Goal: Submit feedback/report problem

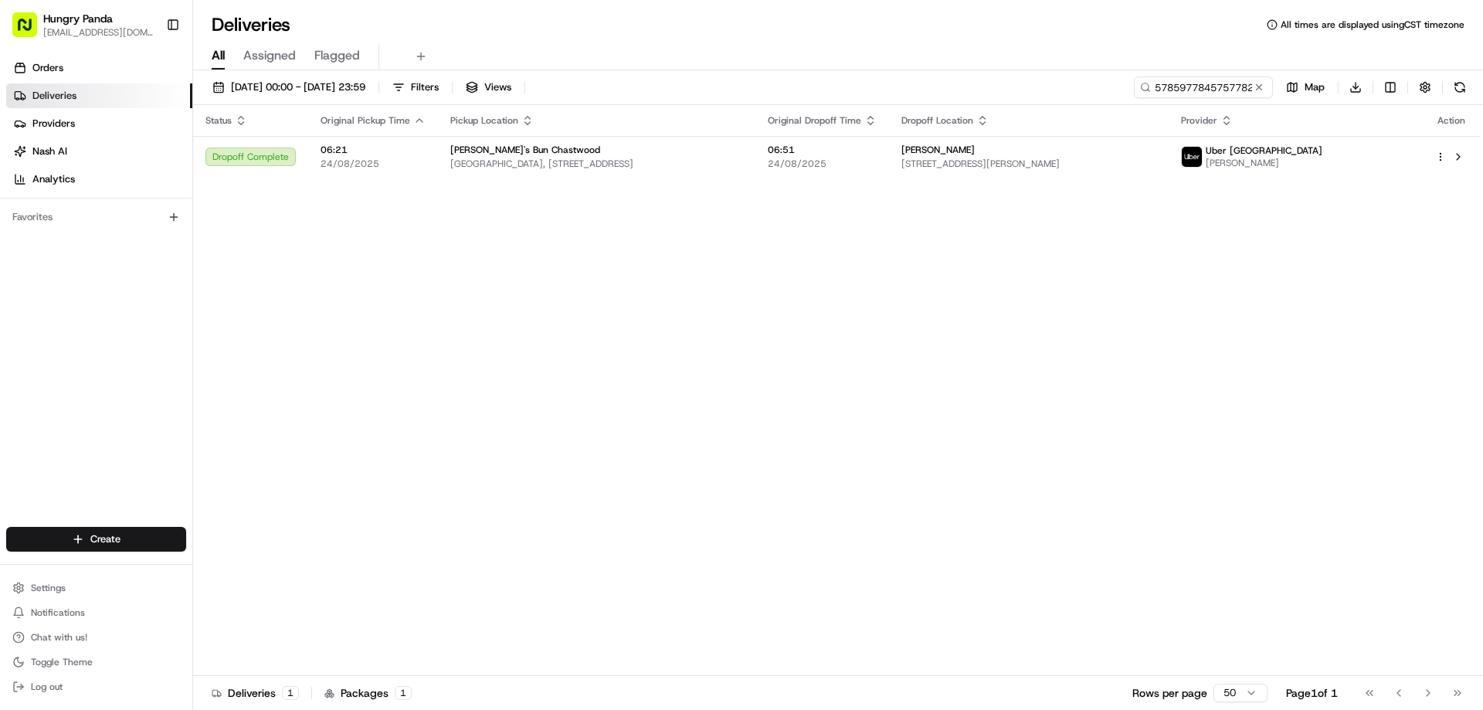
click at [1253, 91] on button at bounding box center [1258, 87] width 15 height 15
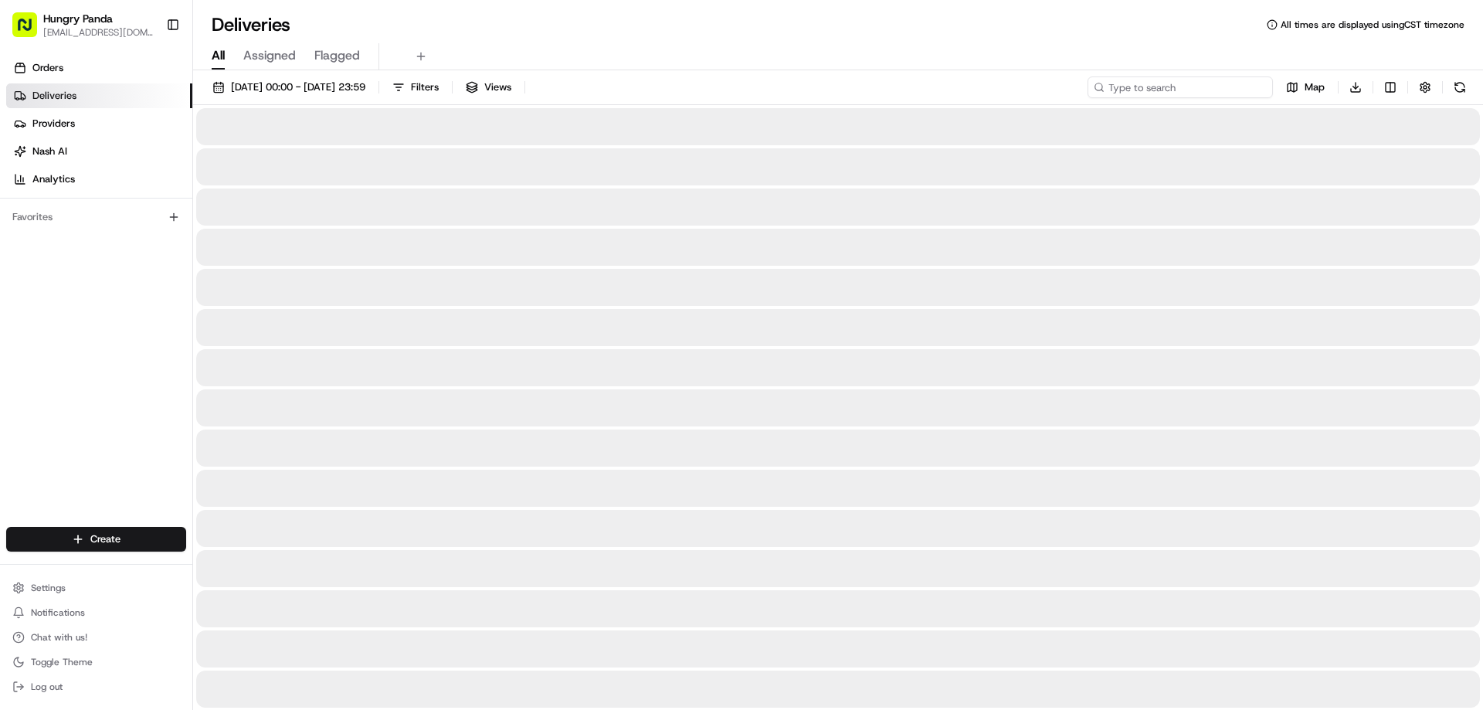
drag, startPoint x: 1253, startPoint y: 91, endPoint x: 1232, endPoint y: 103, distance: 24.5
click at [1253, 91] on input at bounding box center [1179, 87] width 185 height 22
paste input "3704069946652794081949"
type input "3704069946652794081949"
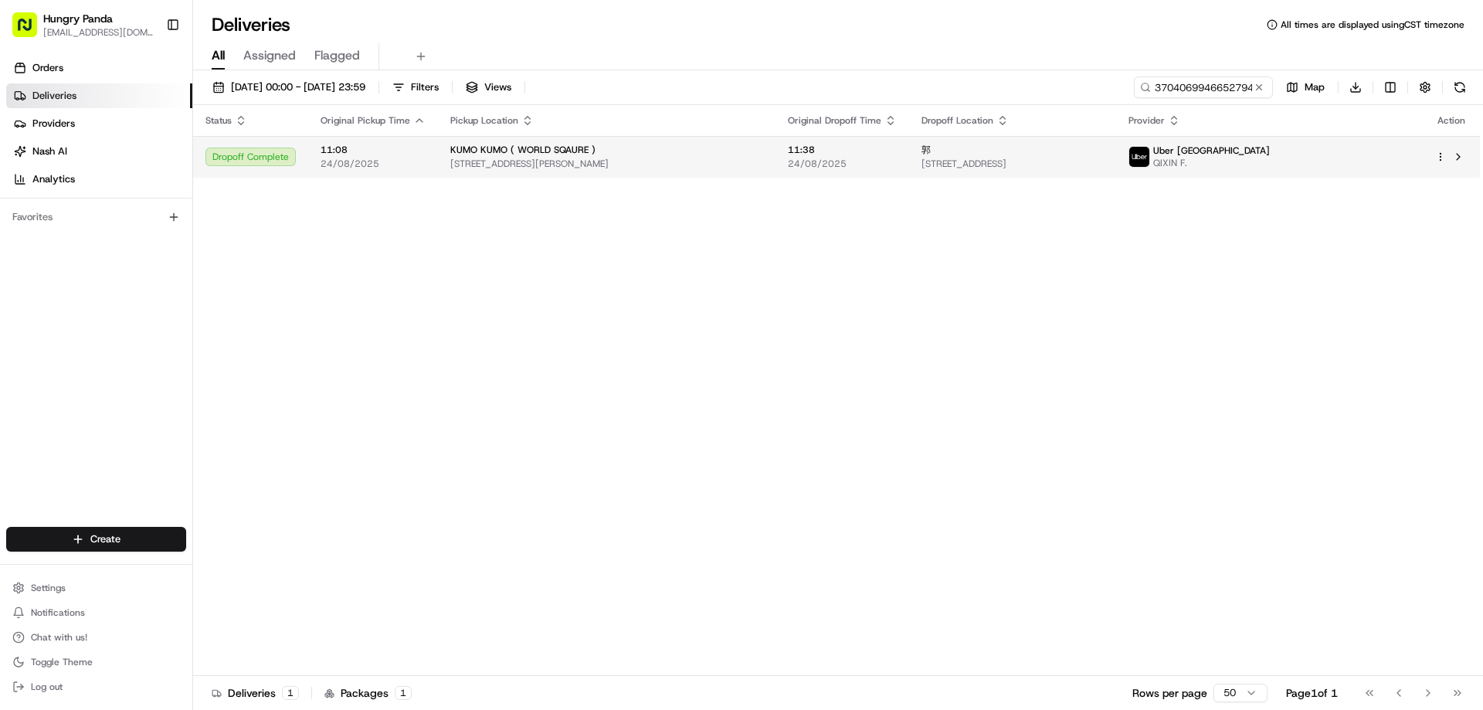
click at [873, 168] on span "24/08/2025" at bounding box center [842, 164] width 109 height 12
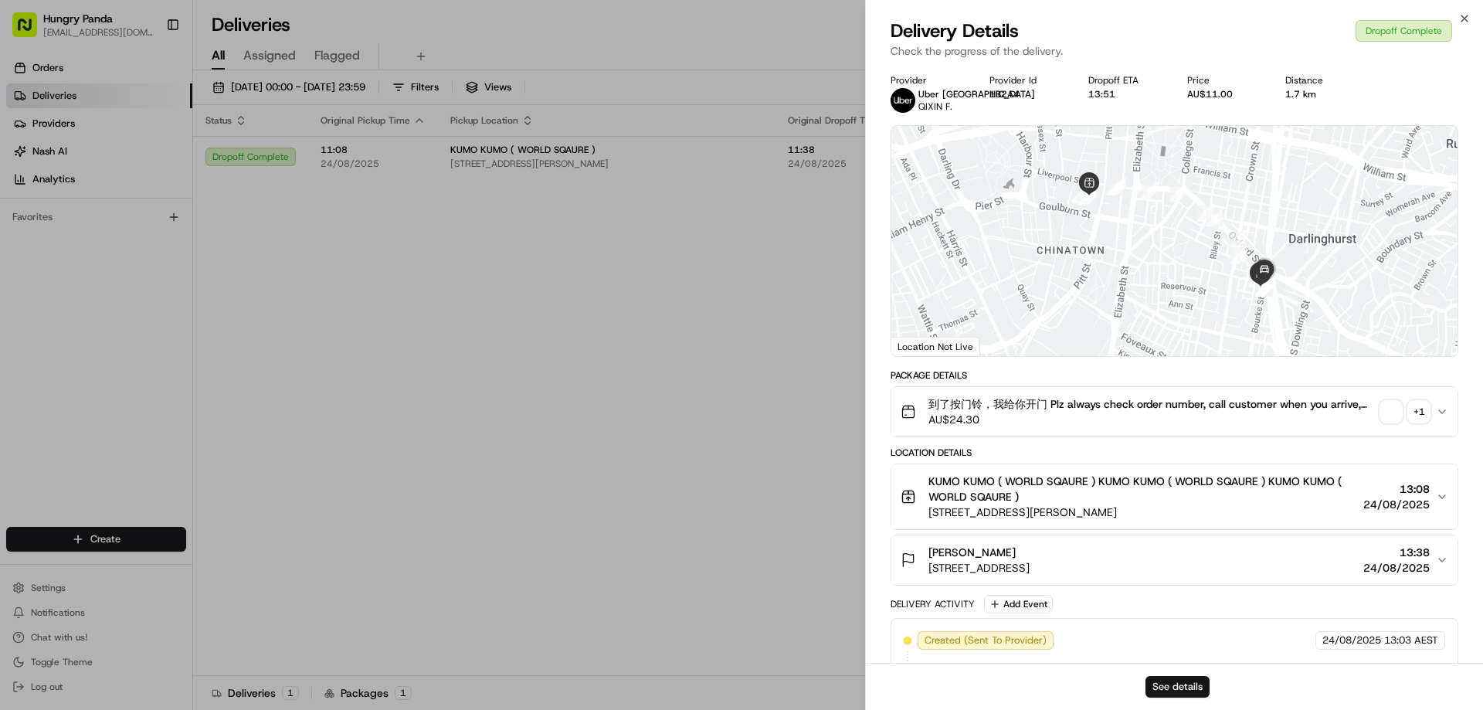
click at [1164, 680] on button "See details" at bounding box center [1177, 687] width 64 height 22
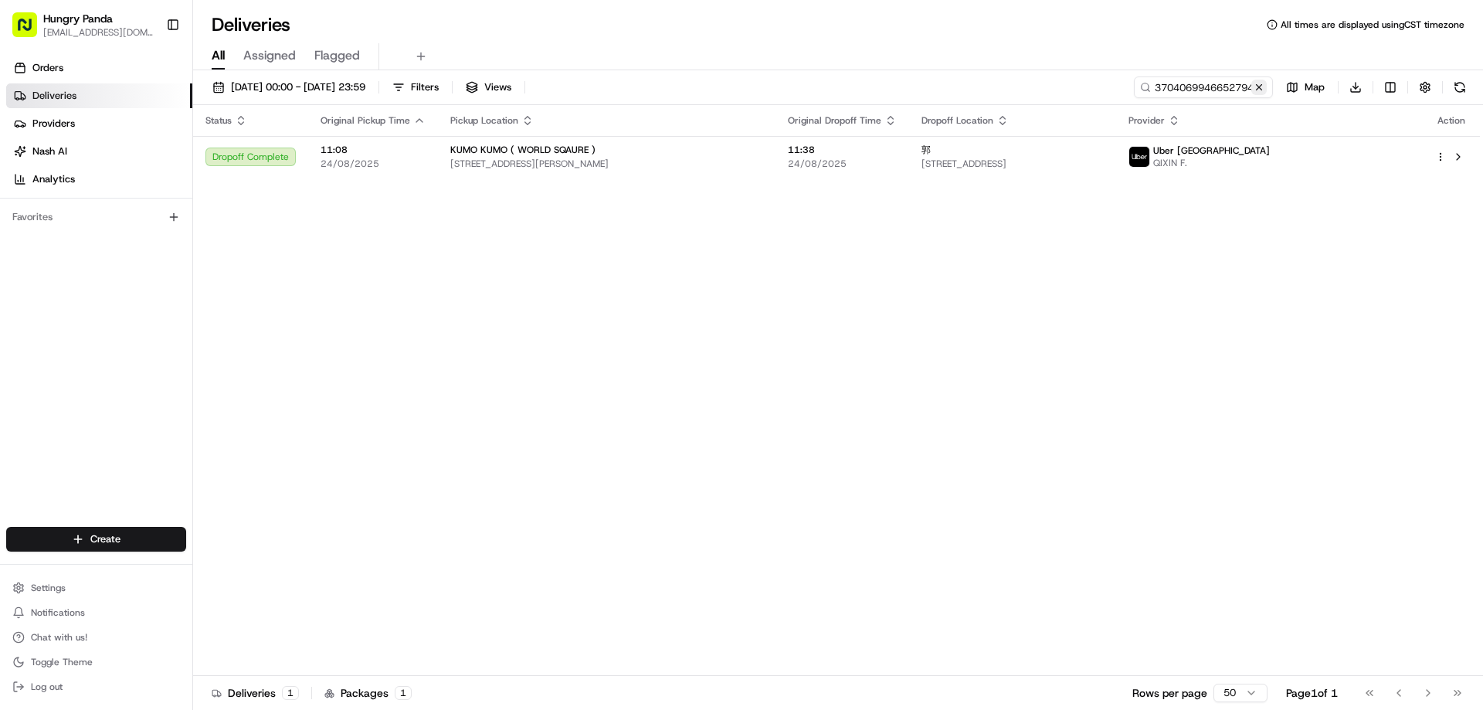
click at [1258, 93] on button at bounding box center [1258, 87] width 15 height 15
click at [1258, 93] on input at bounding box center [1179, 87] width 185 height 22
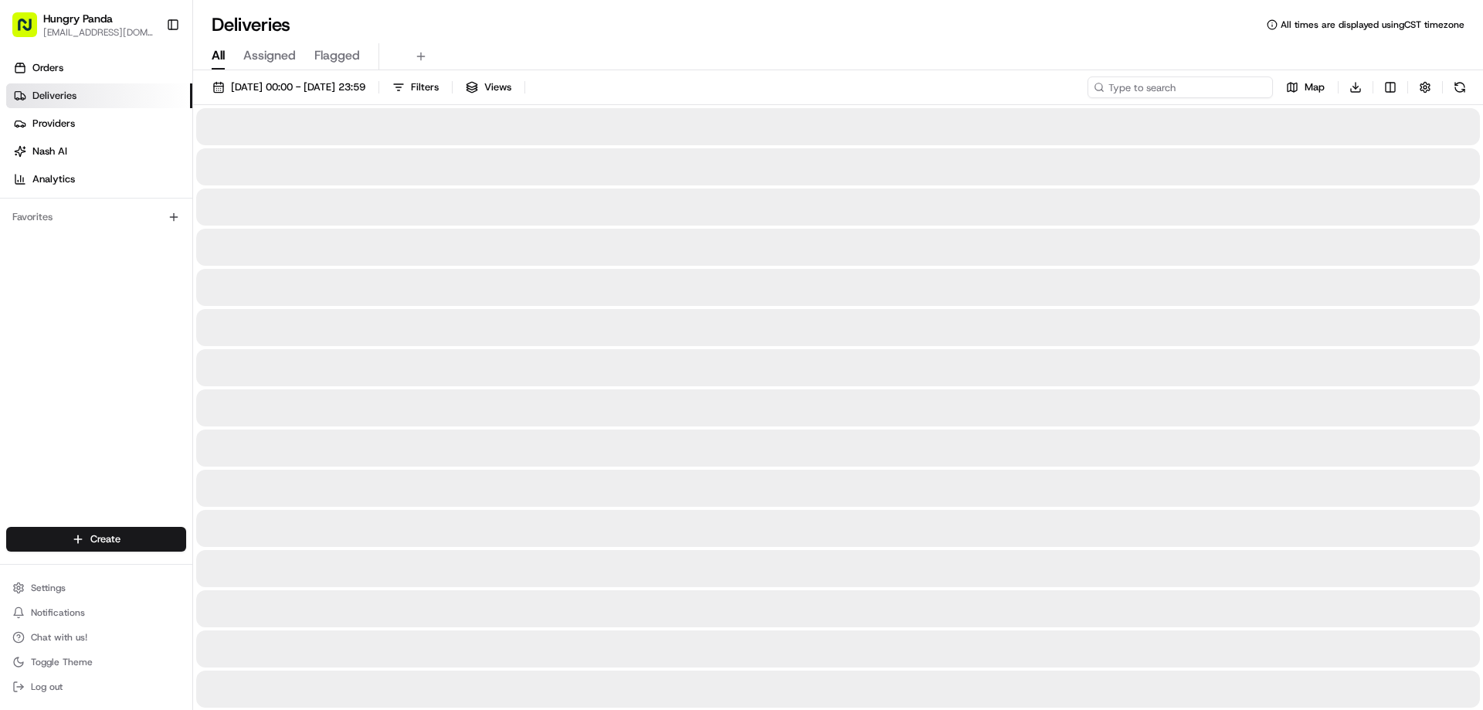
paste input "6201020096159708941295"
type input "6201020096159708941295"
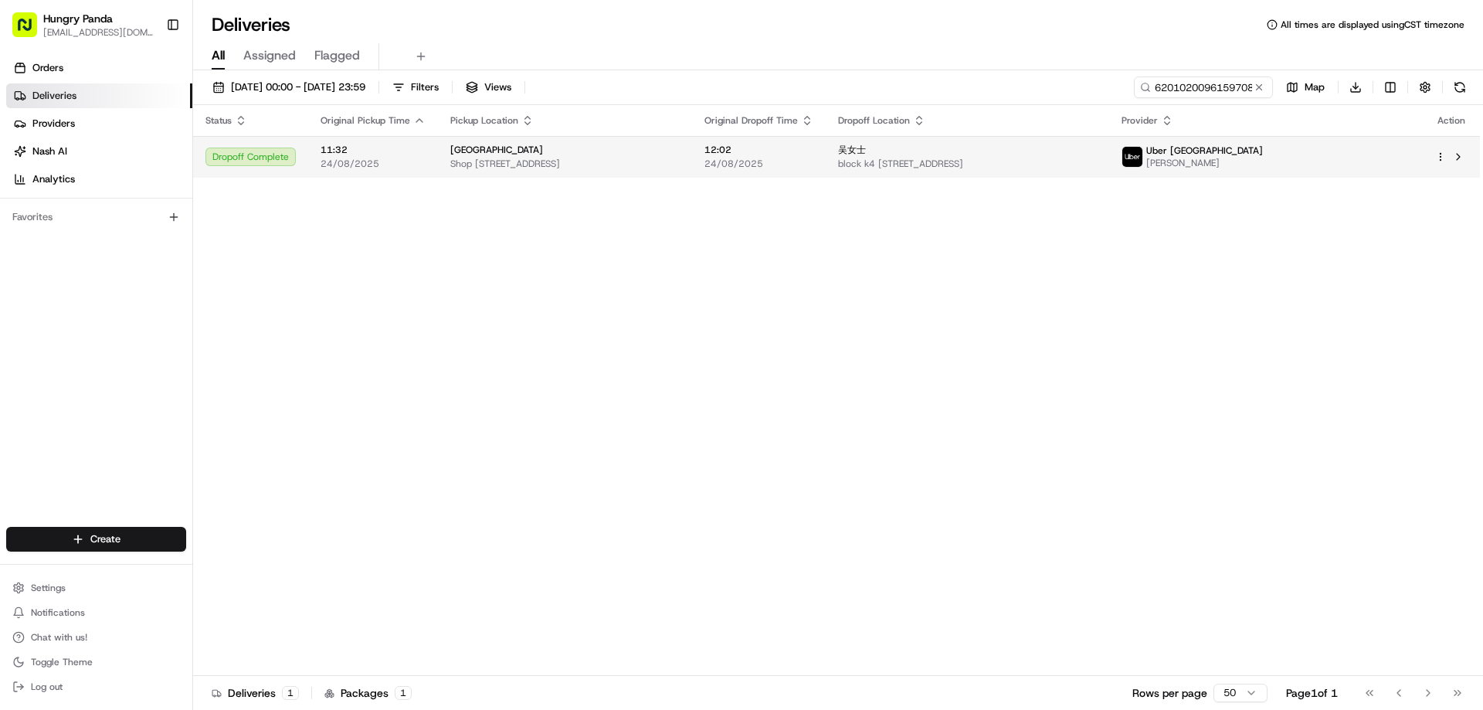
click at [1109, 142] on td "吴女士 block k4 unit 331/83-93 Dalmeny Ave, Rosebery NSW 2018, Australia" at bounding box center [967, 157] width 283 height 42
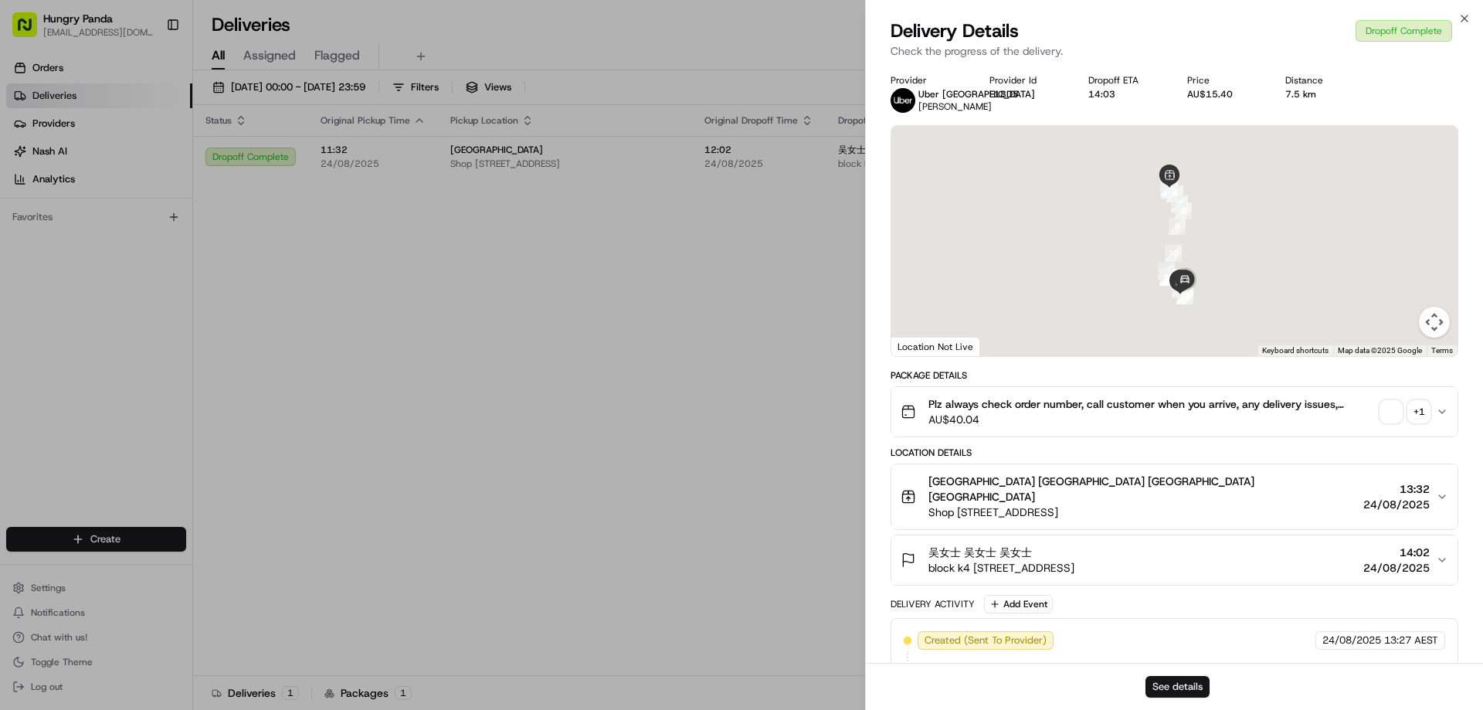
click at [1155, 689] on button "See details" at bounding box center [1177, 687] width 64 height 22
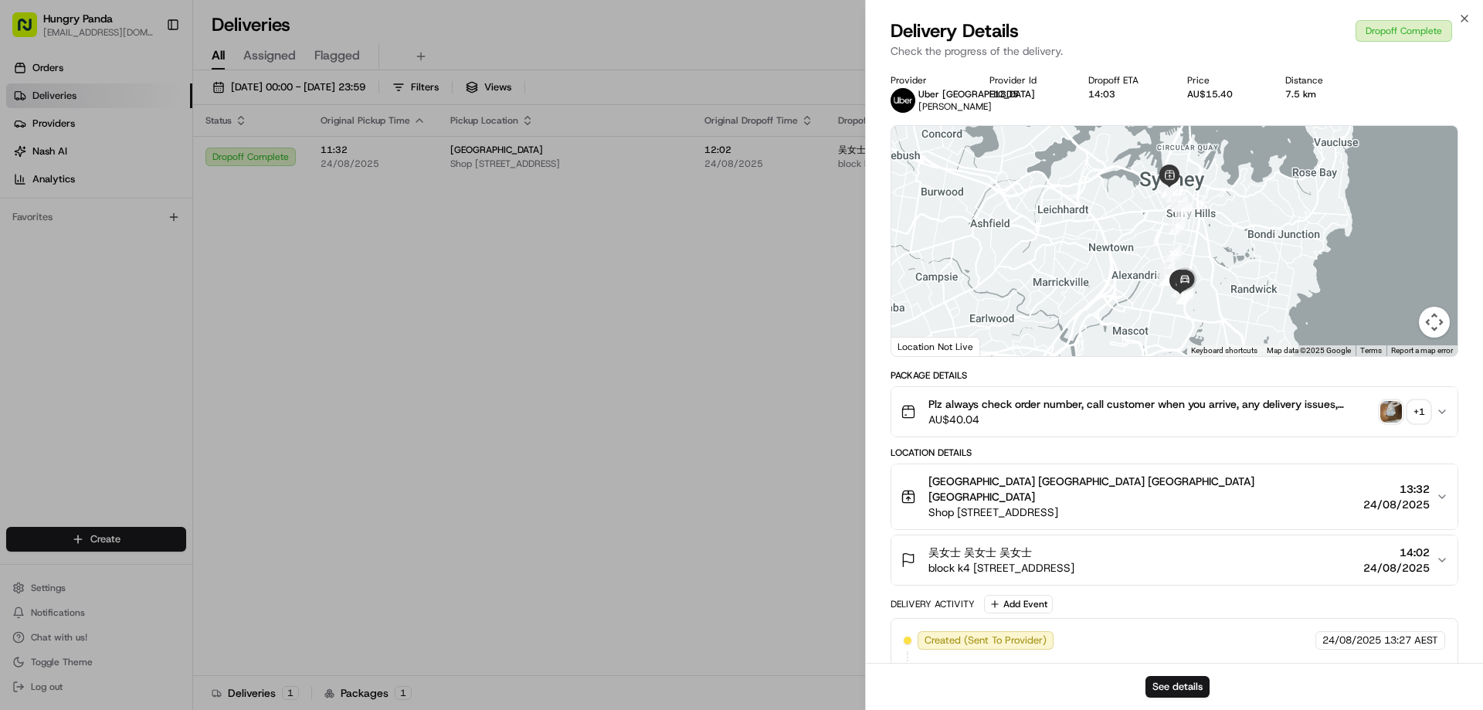
click at [887, 160] on div "Provider Uber Australia THOMAS P. Provider Id E18D5 Dropoff ETA 14:03 Price AU$…" at bounding box center [1174, 535] width 617 height 941
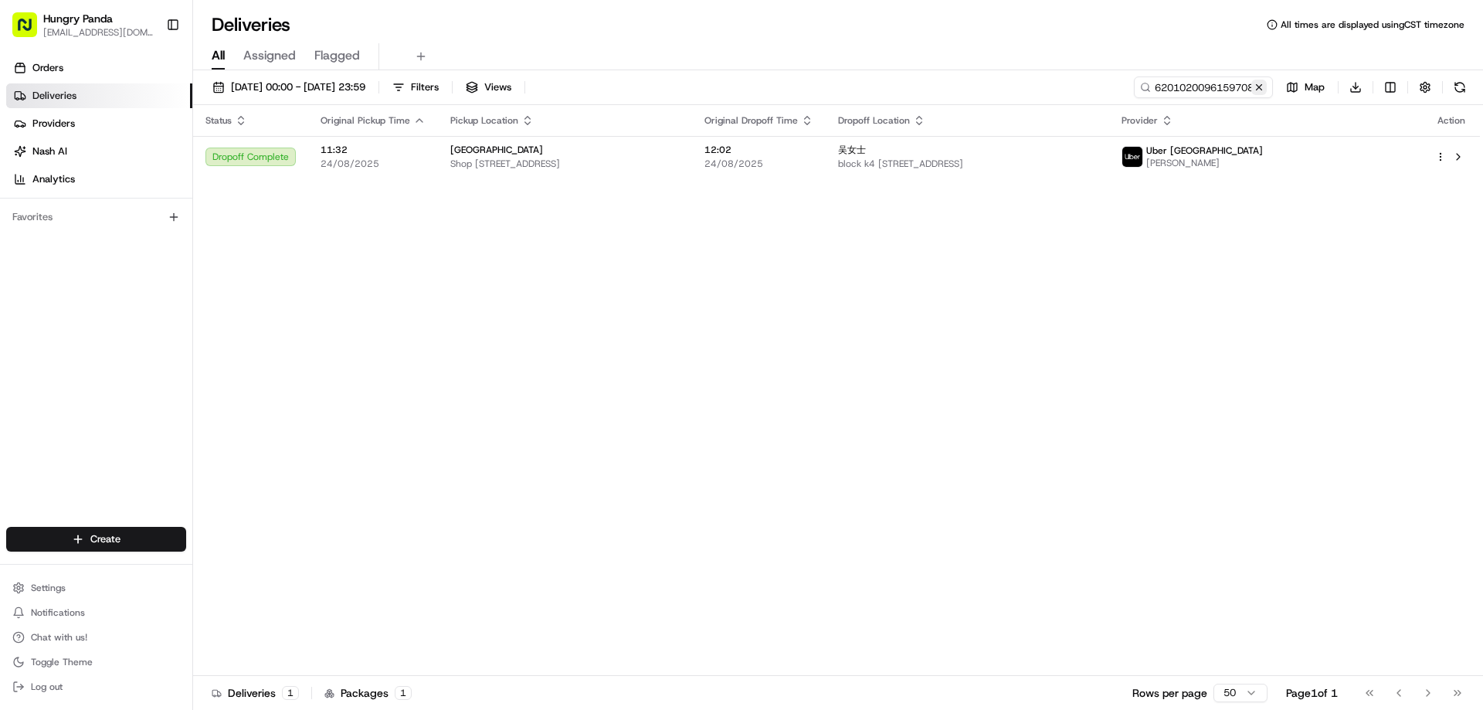
click at [1257, 84] on button at bounding box center [1258, 87] width 15 height 15
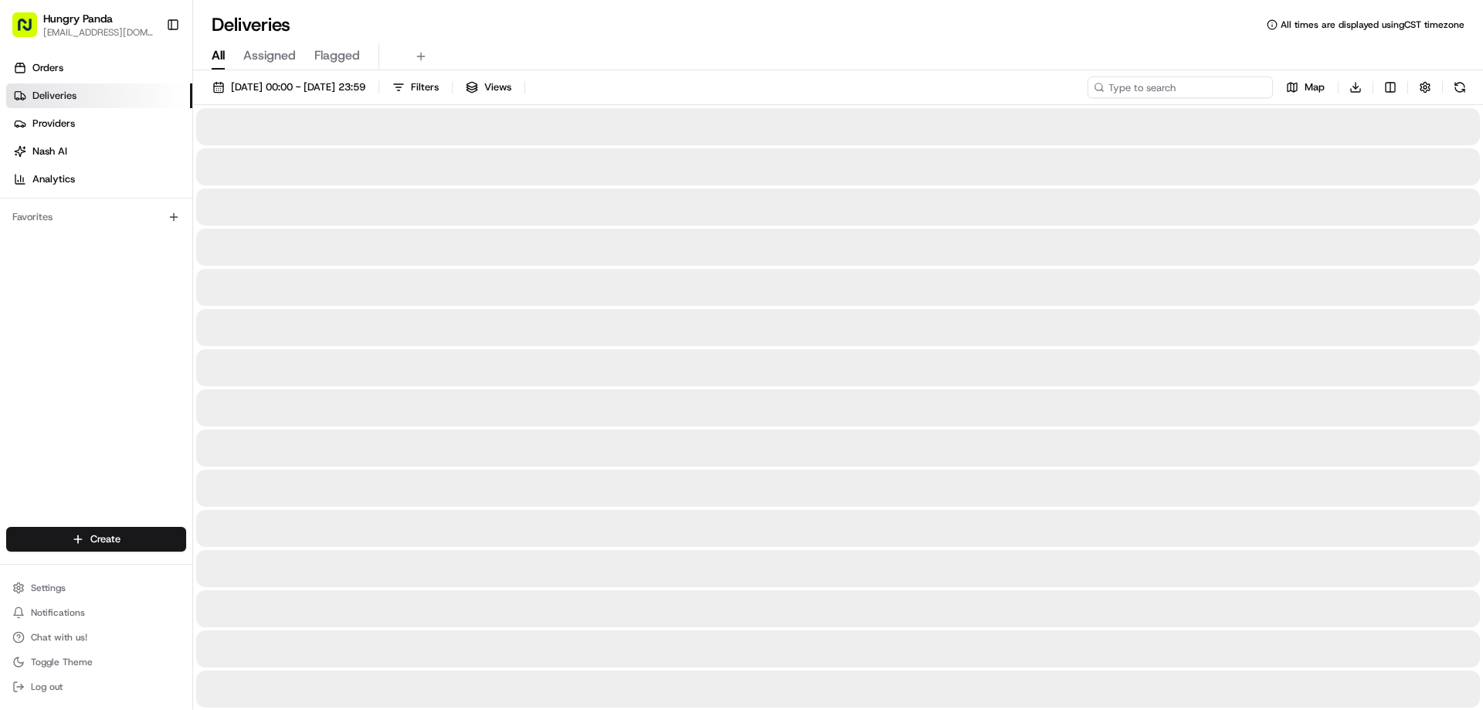
click at [1257, 84] on input at bounding box center [1179, 87] width 185 height 22
paste input "2401088496553797511637"
type input "2401088496553797511637"
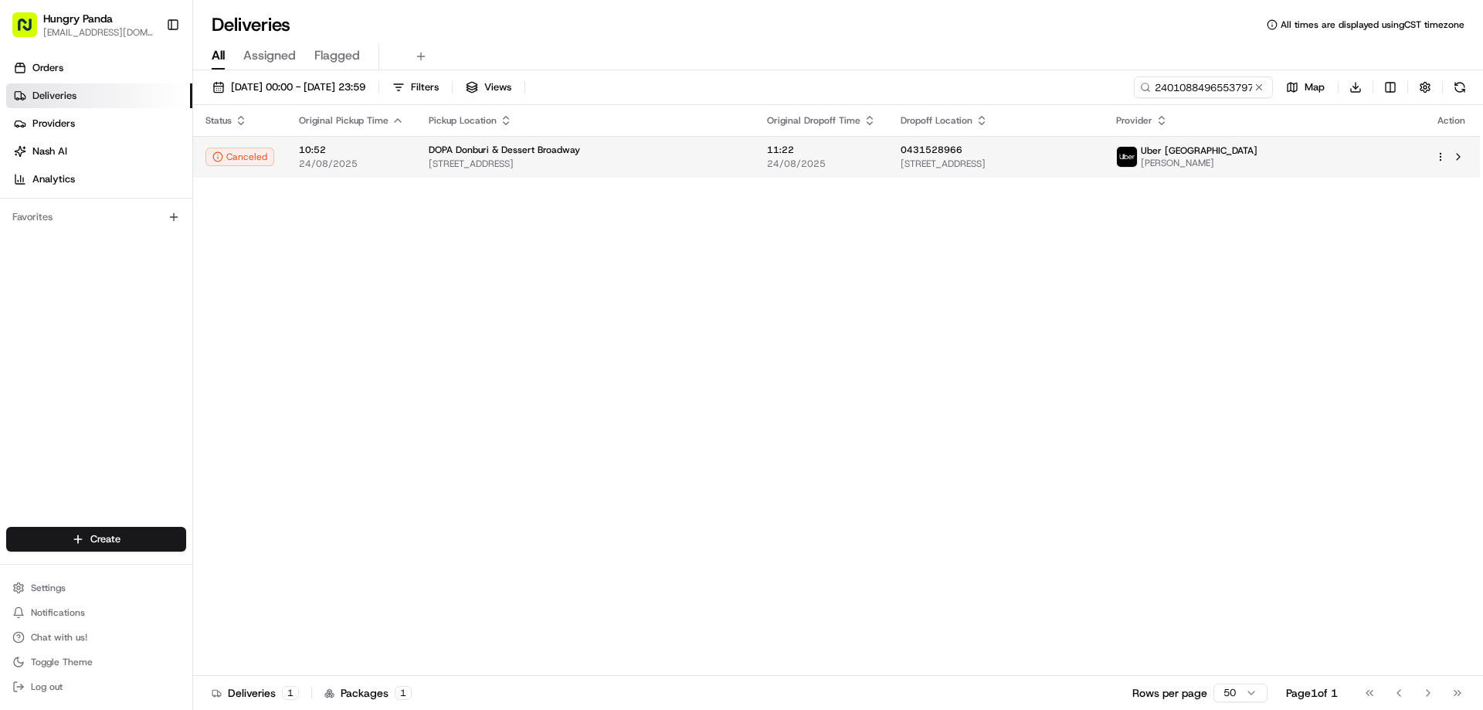
click at [799, 166] on span "24/08/2025" at bounding box center [821, 164] width 109 height 12
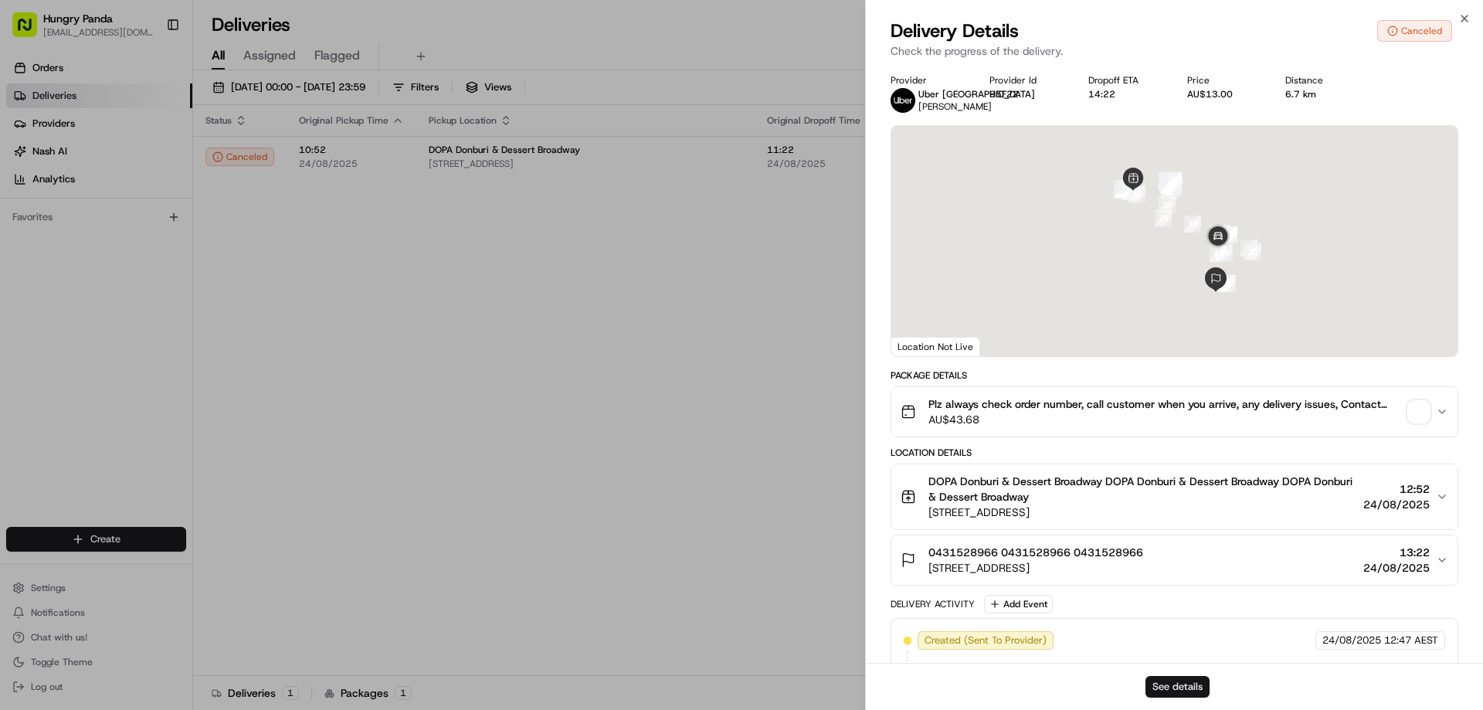
click at [1199, 677] on button "See details" at bounding box center [1177, 687] width 64 height 22
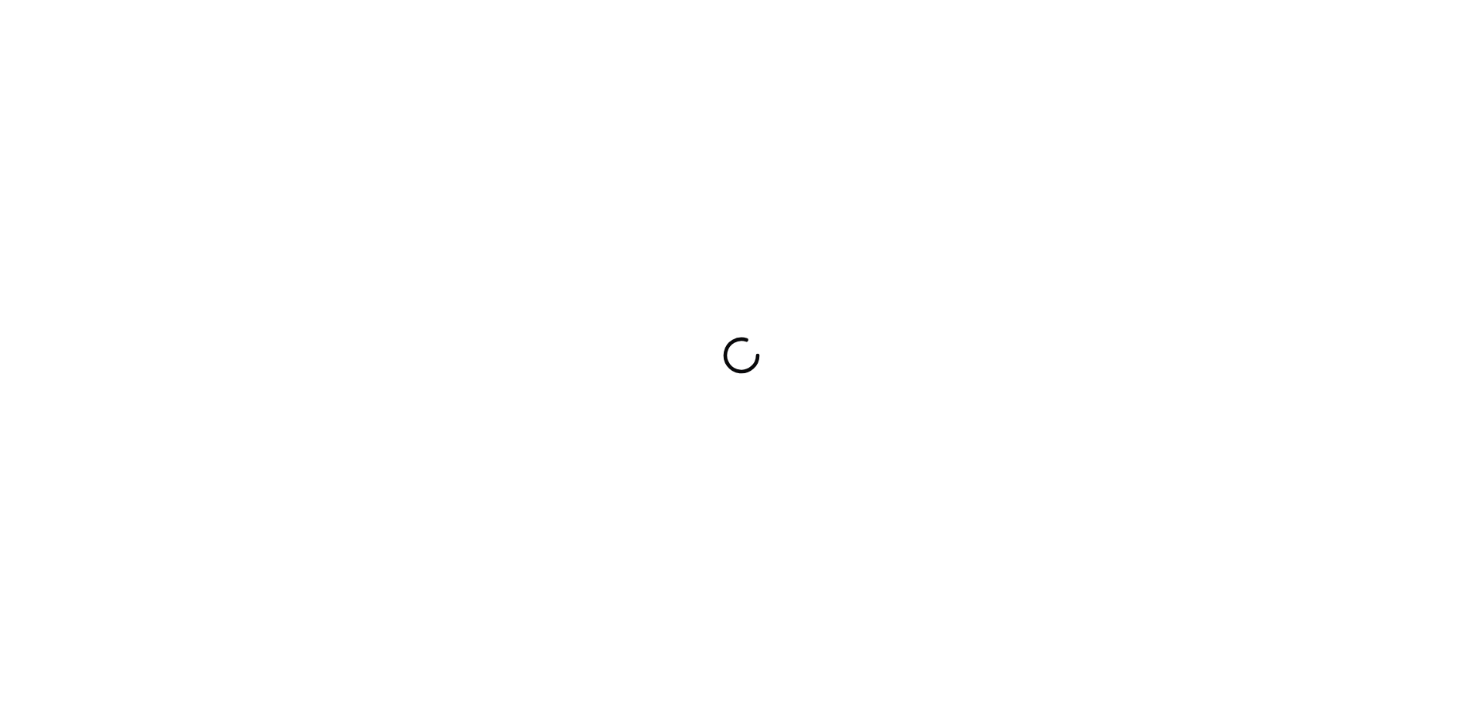
click at [936, 402] on div at bounding box center [741, 355] width 1483 height 710
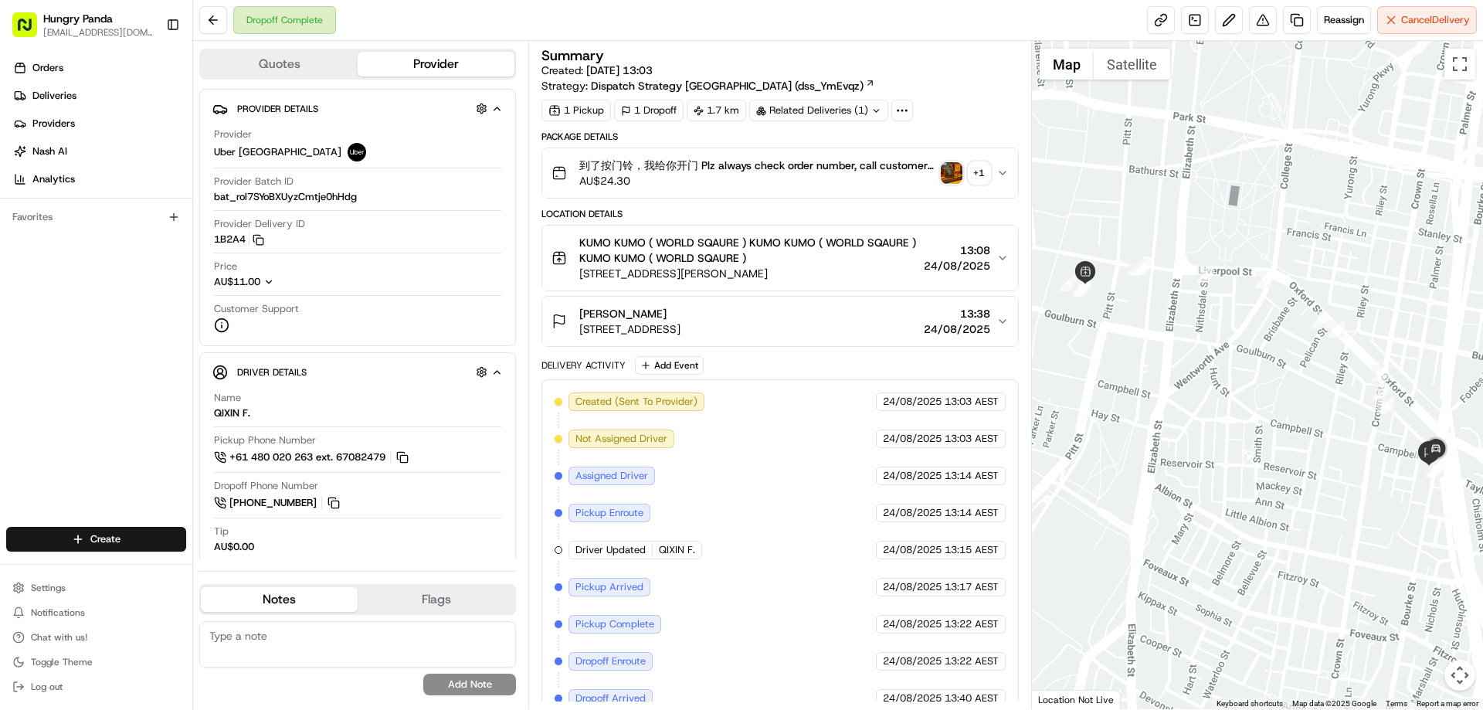
click at [951, 168] on img "button" at bounding box center [952, 173] width 22 height 22
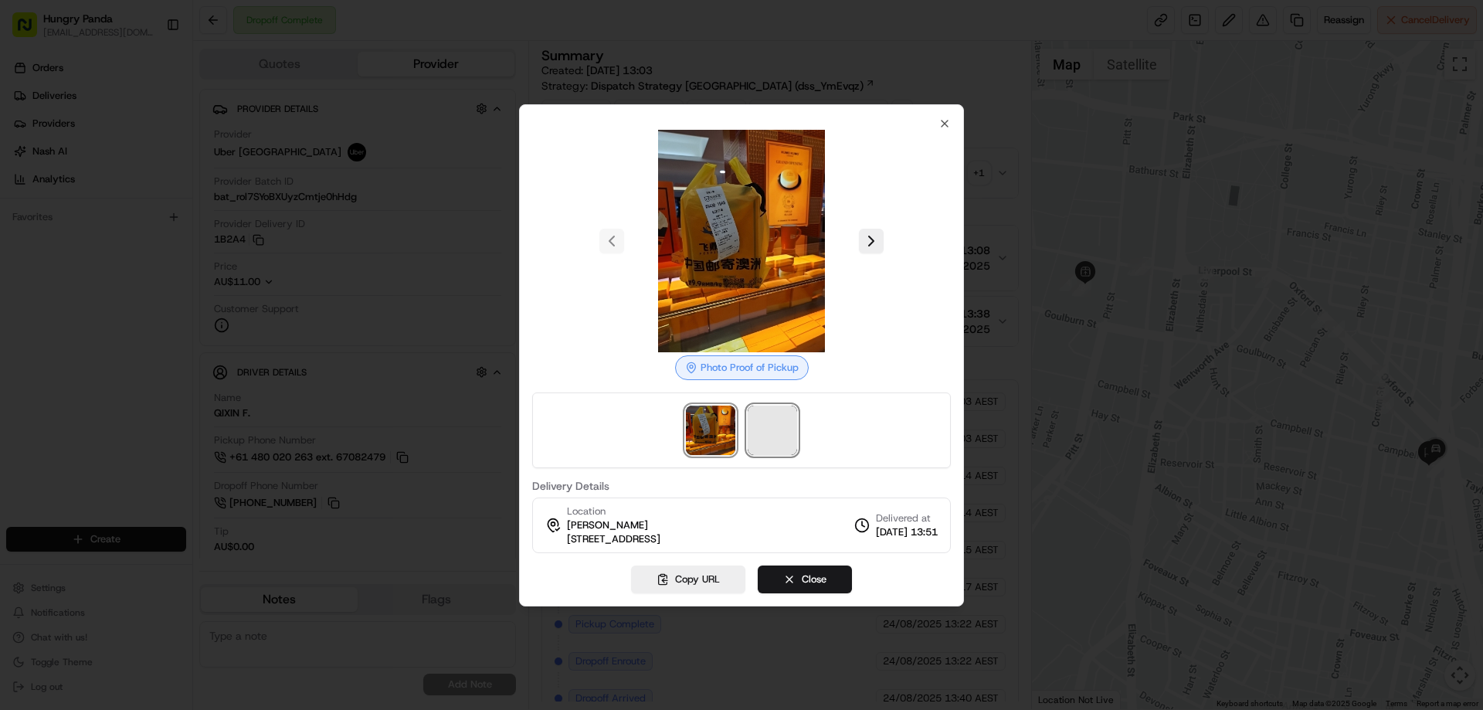
click at [770, 425] on span at bounding box center [772, 429] width 49 height 49
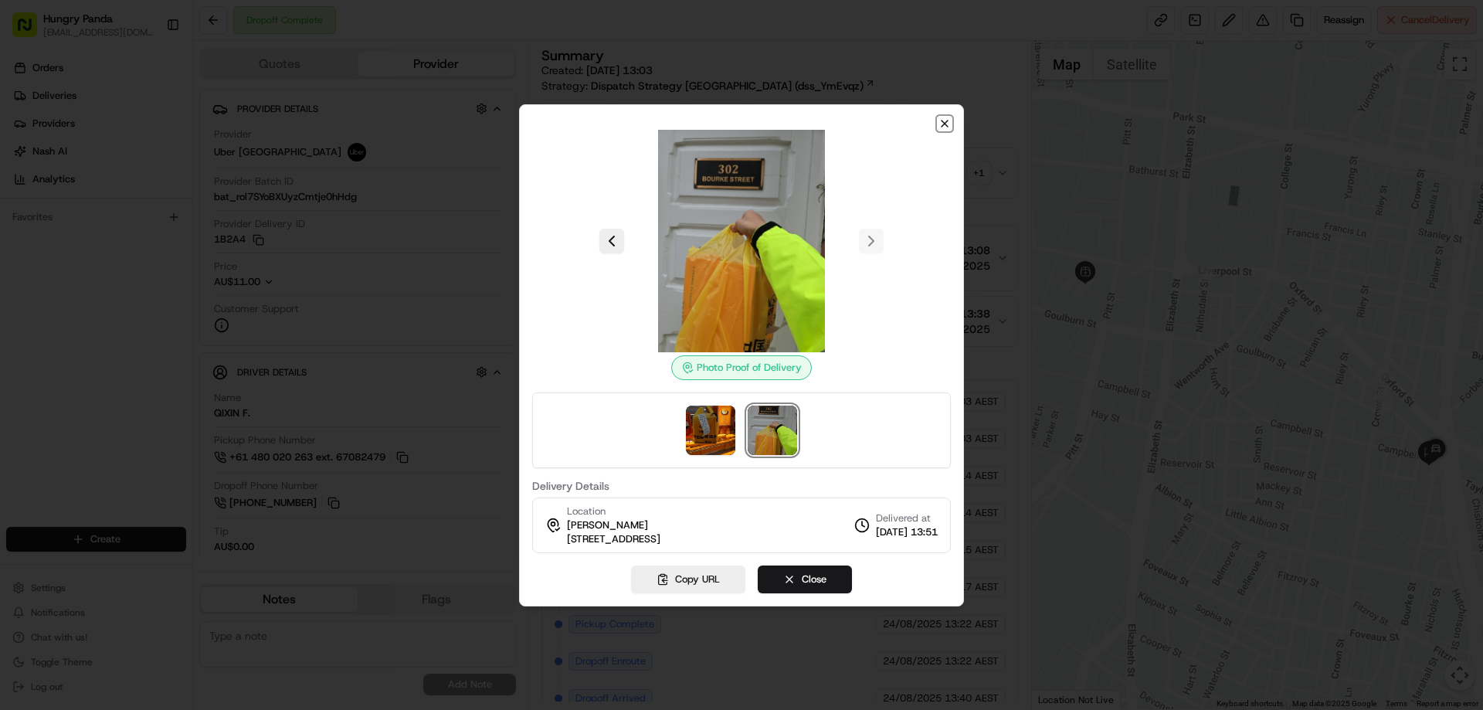
click at [945, 121] on icon "button" at bounding box center [944, 123] width 12 height 12
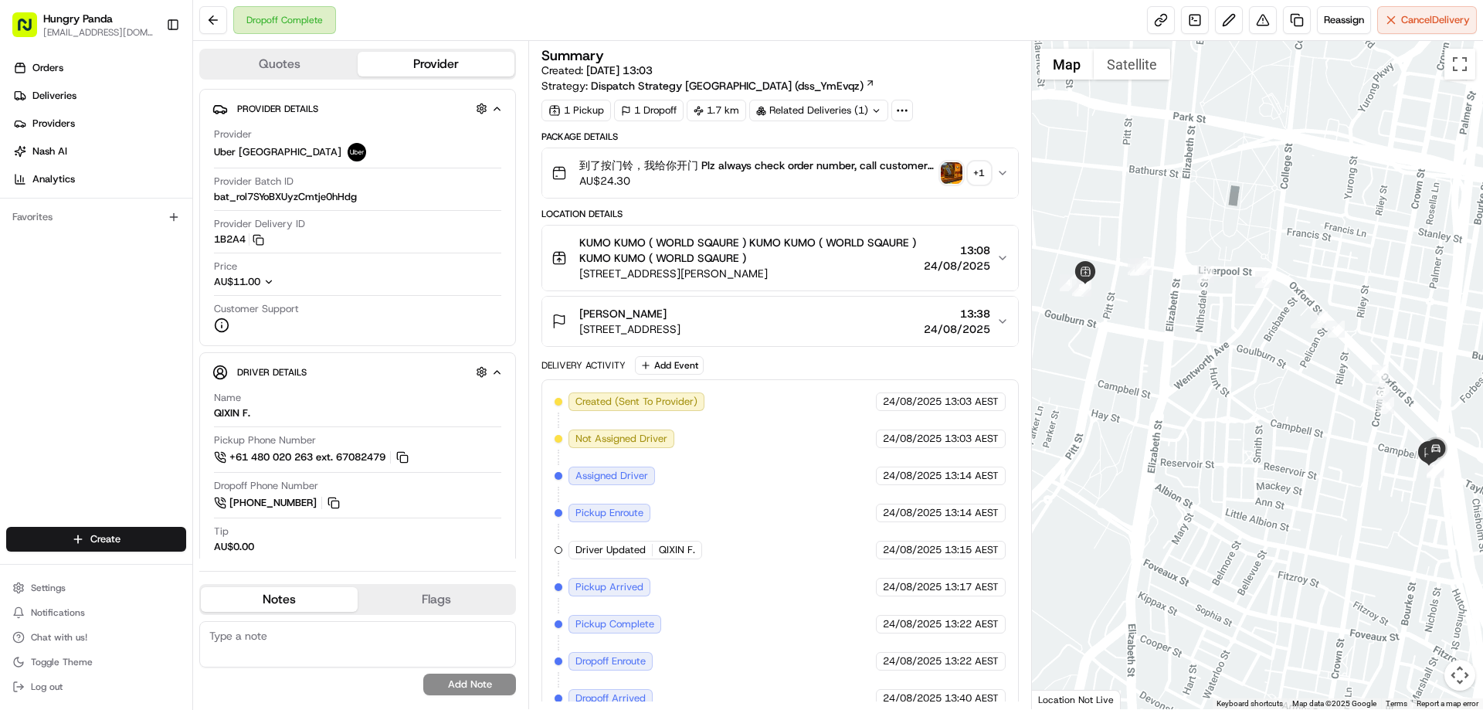
click at [987, 171] on div "+ 1" at bounding box center [979, 173] width 22 height 22
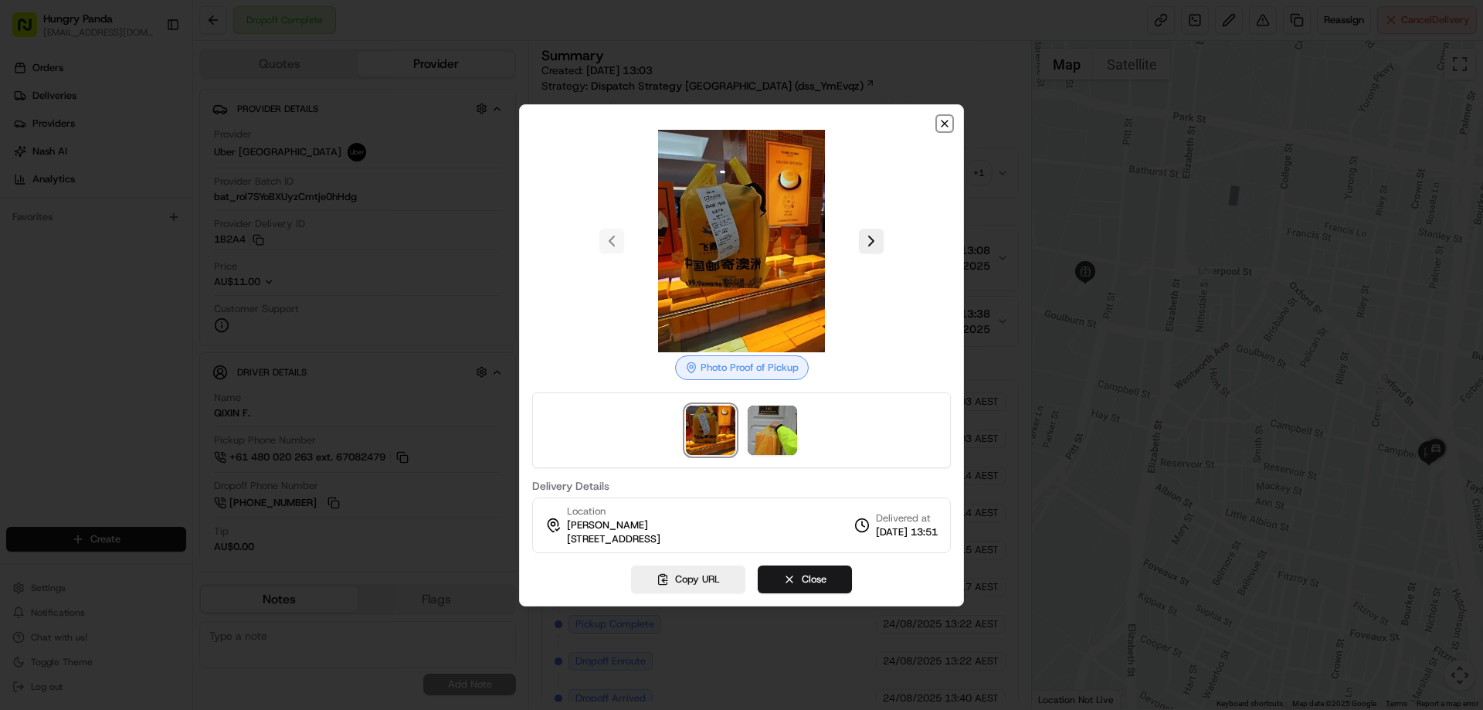
click at [941, 122] on icon "button" at bounding box center [944, 123] width 12 height 12
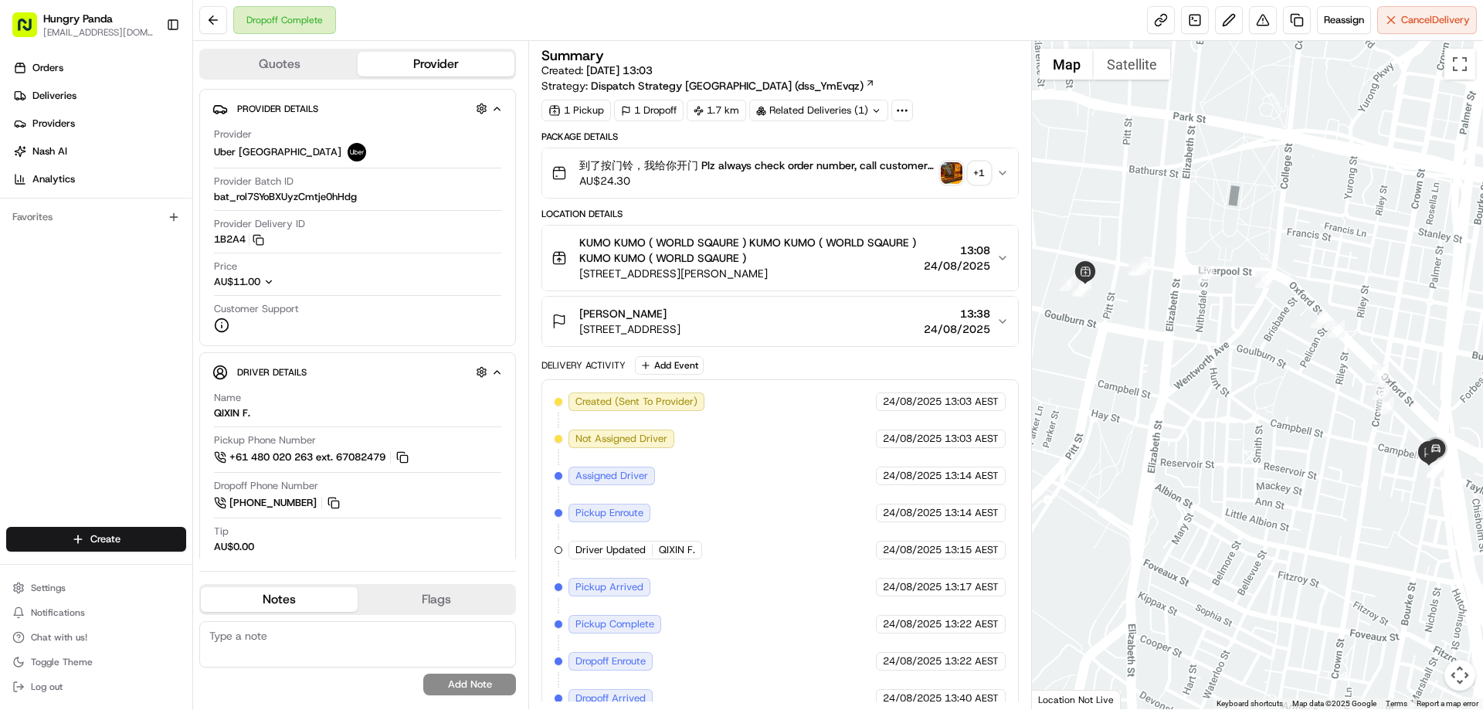
click at [1003, 159] on button "到了按门铃，我给你开门 Plz always check order number, call customer when you arrive, any d…" at bounding box center [779, 172] width 475 height 49
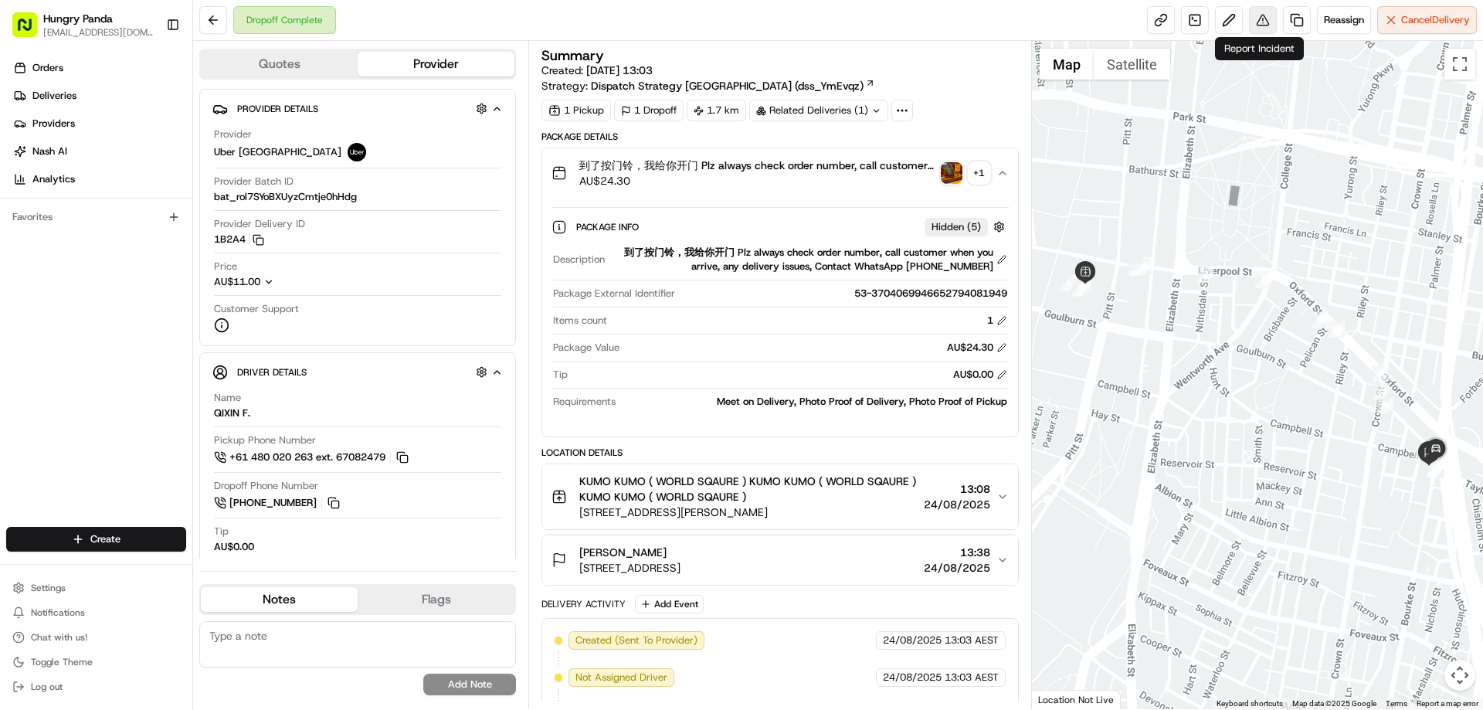
click at [1264, 12] on button at bounding box center [1263, 20] width 28 height 28
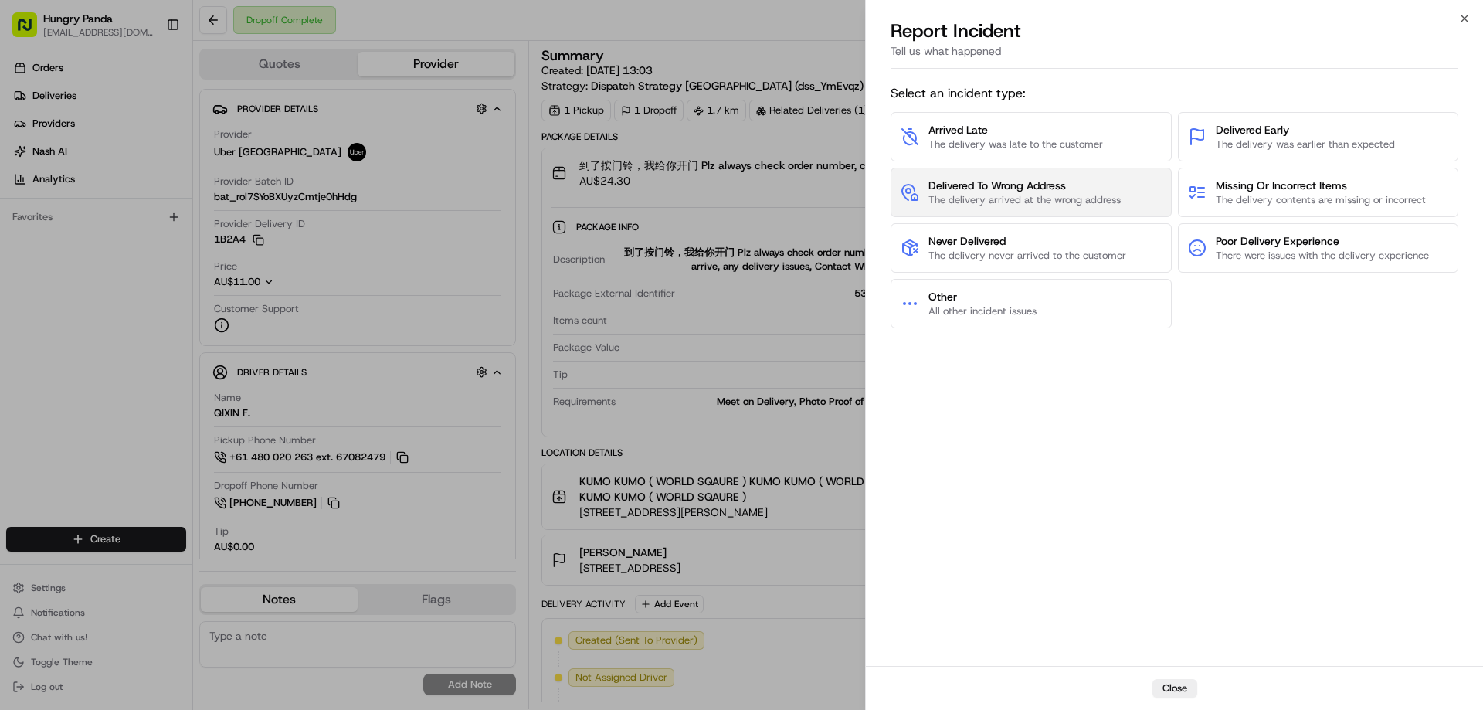
click at [1149, 185] on button "Delivered To Wrong Address The delivery arrived at the wrong address" at bounding box center [1030, 192] width 281 height 49
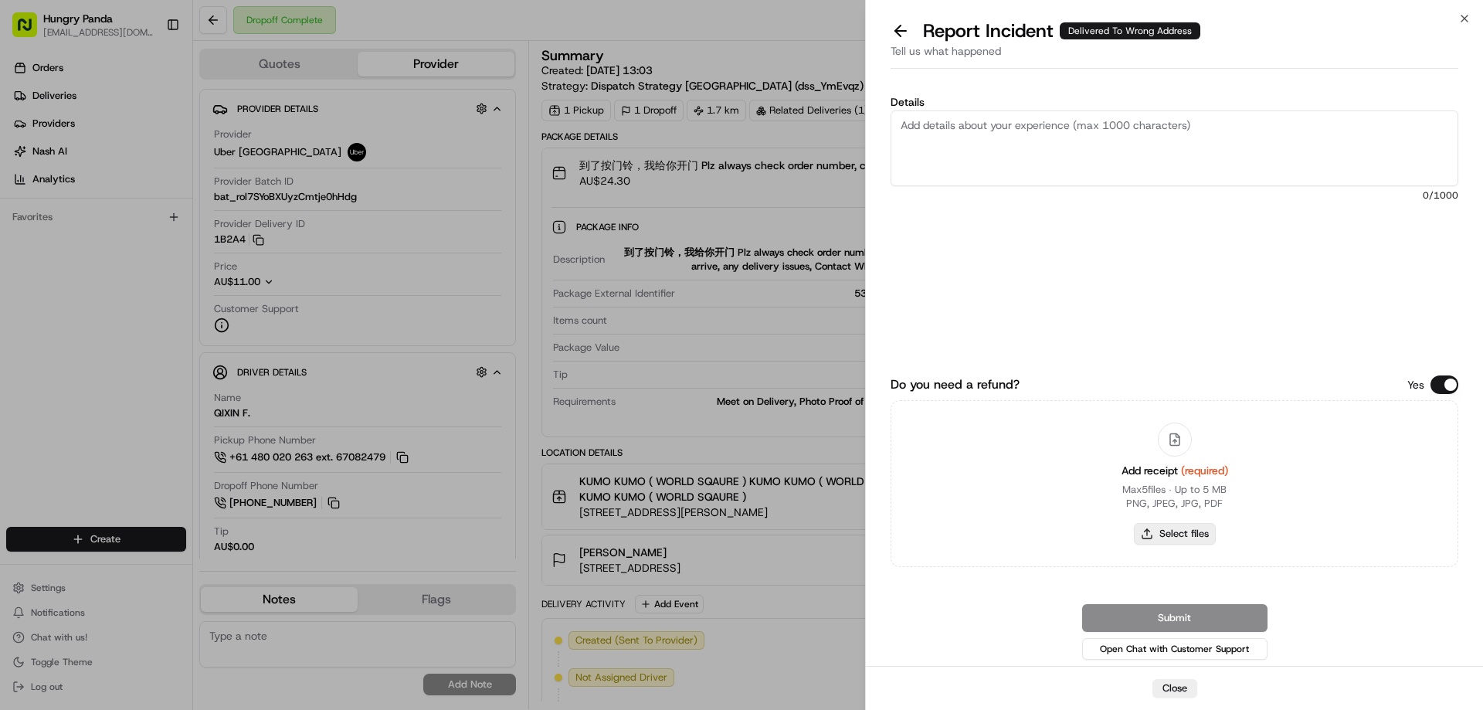
click at [1194, 537] on button "Select files" at bounding box center [1175, 534] width 82 height 22
type input "C:\fakepath\screenshot_2025-08-24_14-31-17.png"
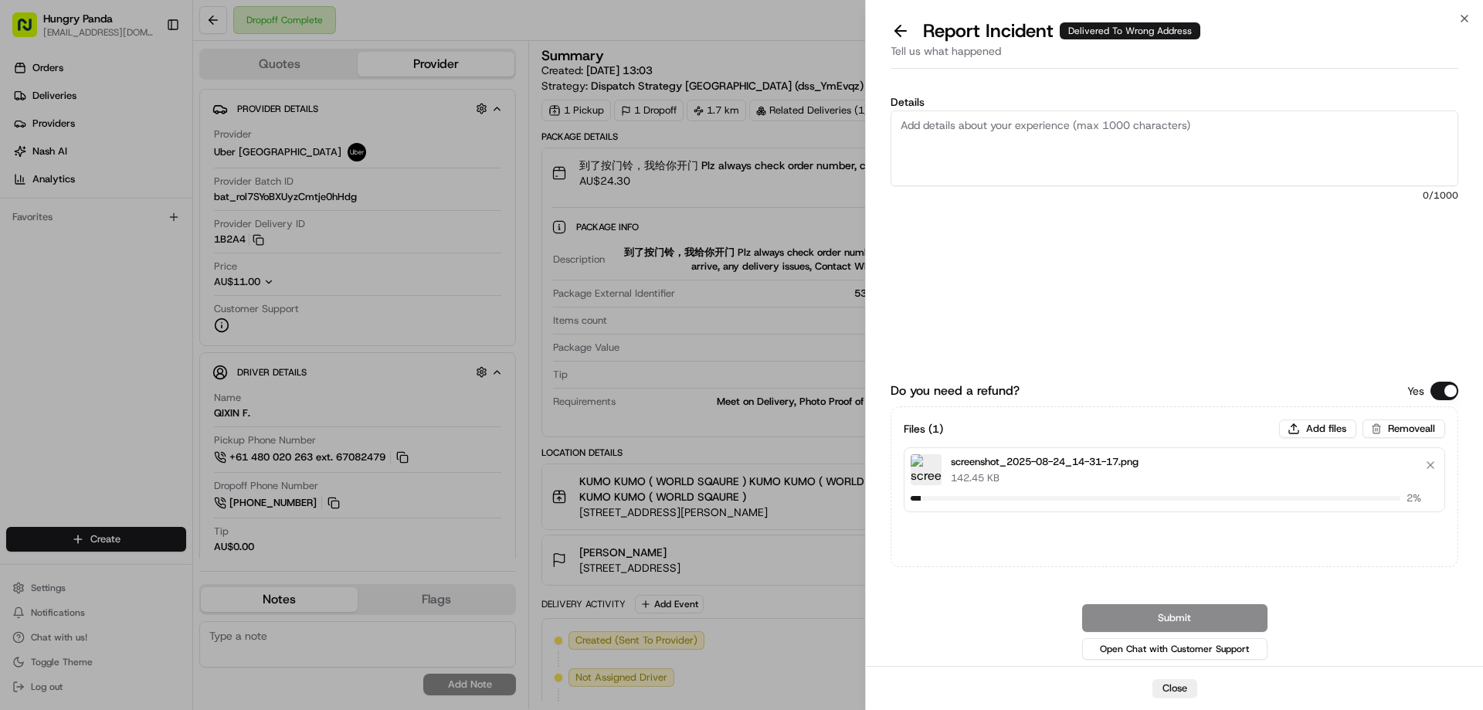
click at [931, 128] on textarea "Details" at bounding box center [1174, 148] width 568 height 76
click at [1038, 186] on div "Details 0 /1000" at bounding box center [1174, 210] width 568 height 226
click at [1047, 196] on span "0 /1000" at bounding box center [1174, 195] width 568 height 12
click at [1040, 144] on textarea "Details" at bounding box center [1174, 148] width 568 height 76
paste textarea "The customer reported that he did not receive the food. The photo taken by the …"
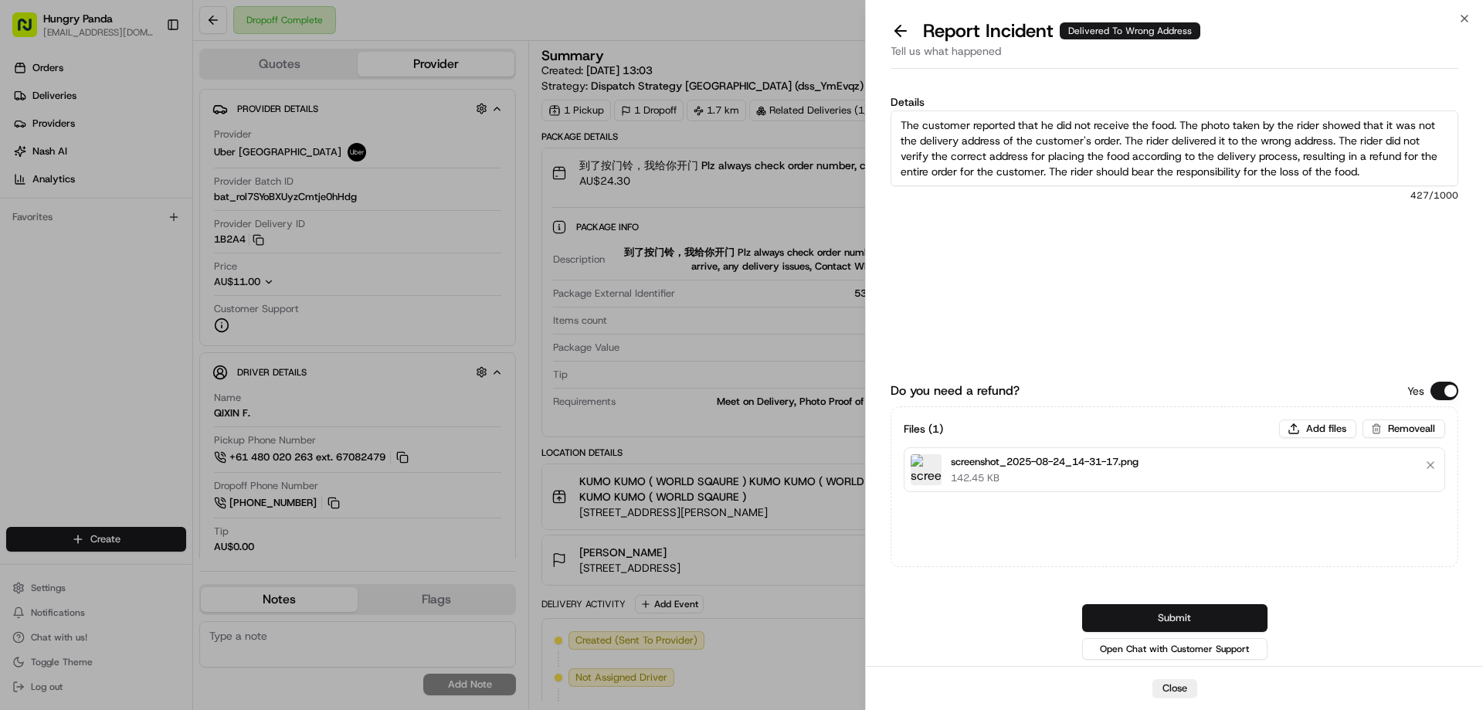
type textarea "The customer reported that he did not receive the food. The photo taken by the …"
click at [1205, 628] on button "Submit" at bounding box center [1174, 618] width 185 height 28
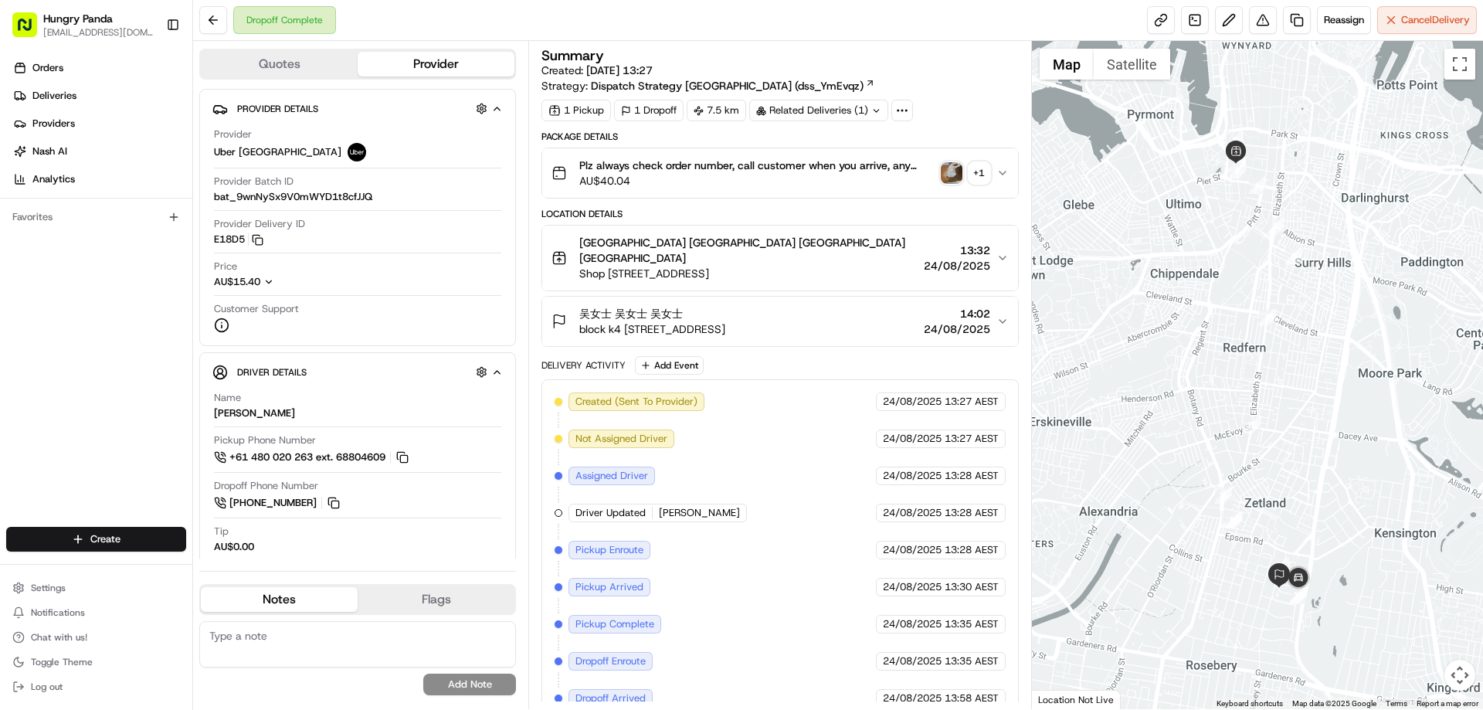
click at [1000, 169] on icon "button" at bounding box center [1002, 173] width 12 height 12
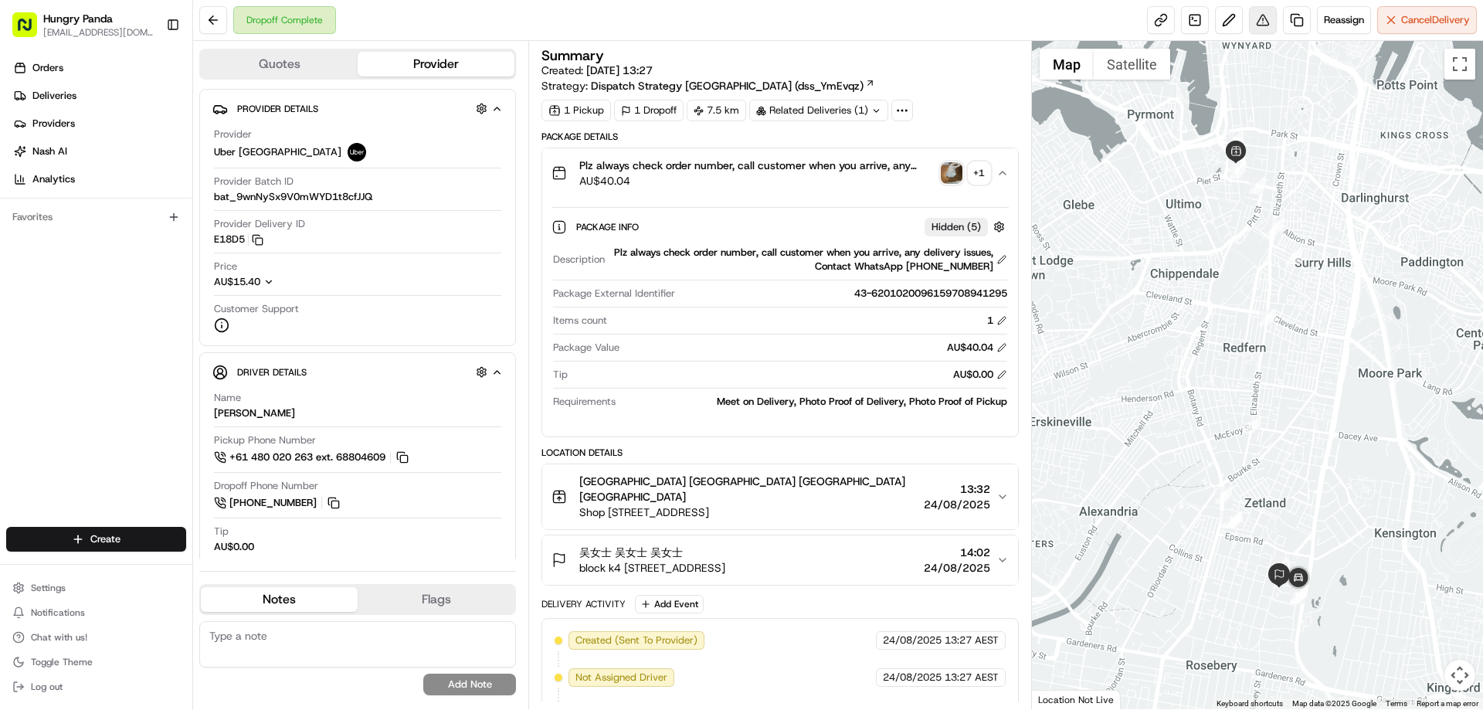
click at [1249, 17] on button at bounding box center [1263, 20] width 28 height 28
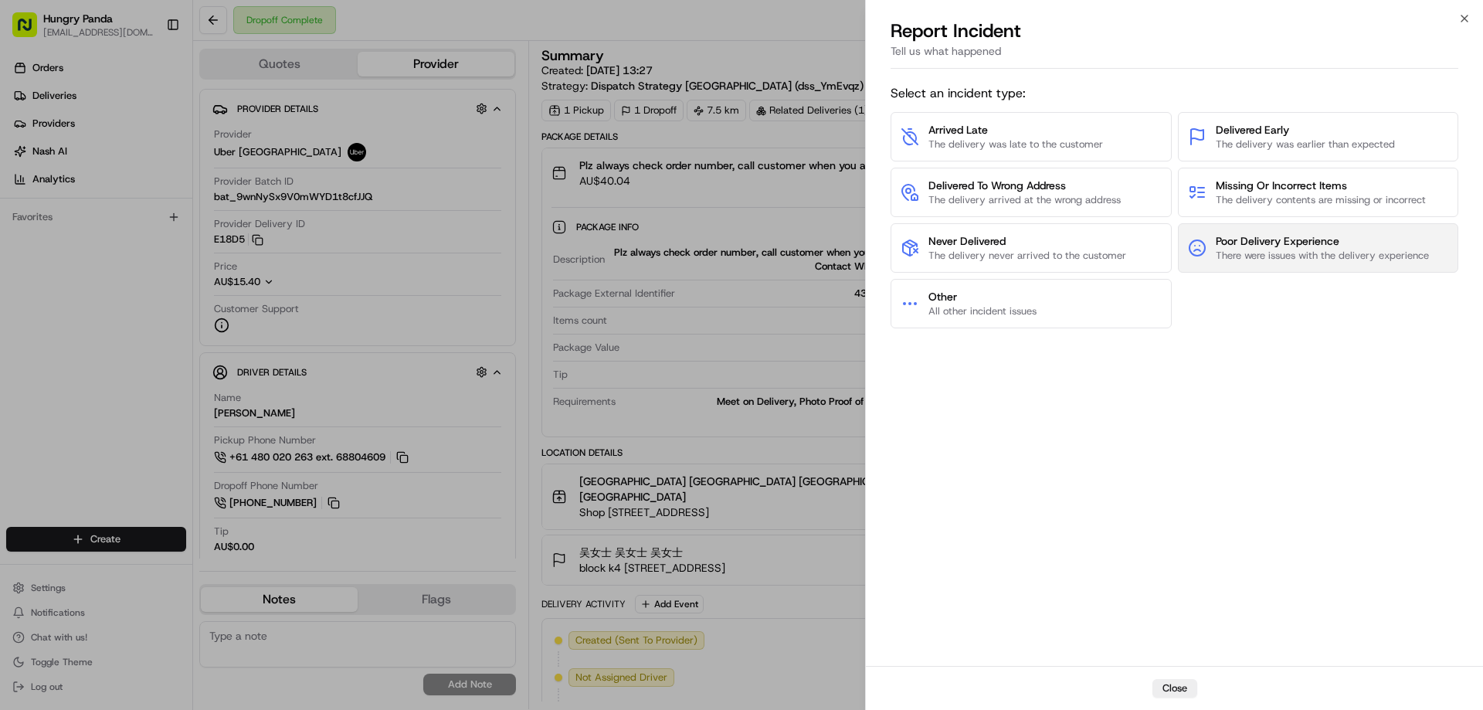
click at [1259, 238] on span "Poor Delivery Experience" at bounding box center [1322, 240] width 213 height 15
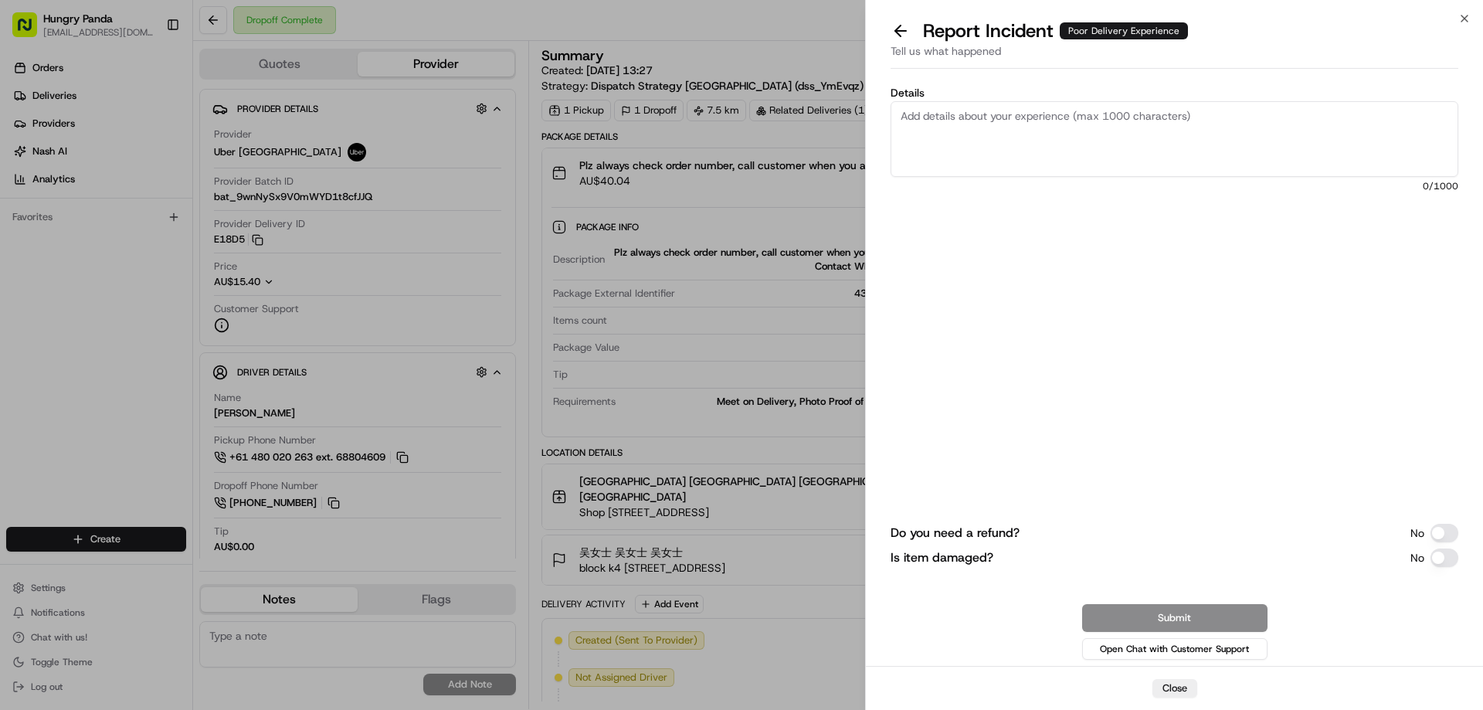
click at [1445, 528] on button "Do you need a refund?" at bounding box center [1444, 533] width 28 height 19
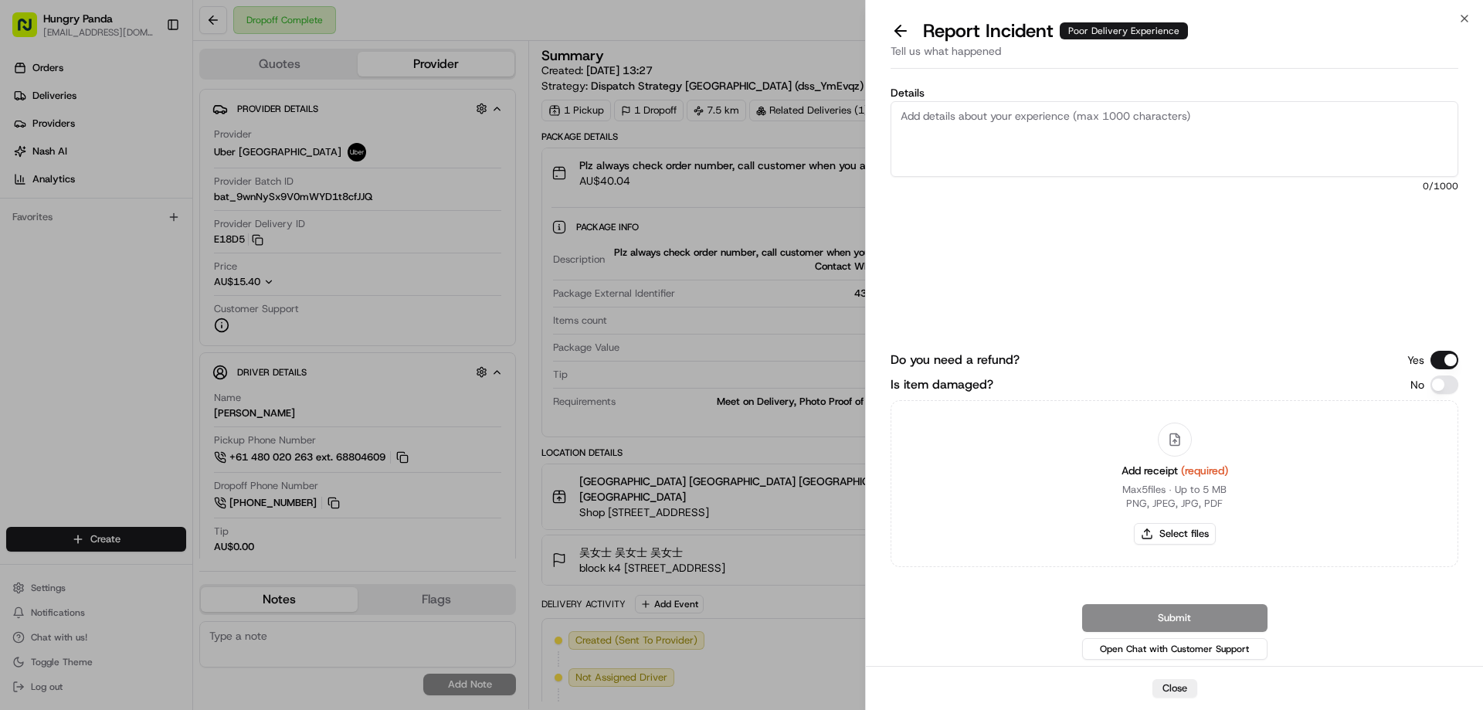
click at [1439, 381] on button "Is item damaged?" at bounding box center [1444, 384] width 28 height 19
click at [1196, 531] on button "Select files" at bounding box center [1175, 534] width 82 height 22
type input "C:\fakepath\screenshot_2025-08-24_14-33-19.png"
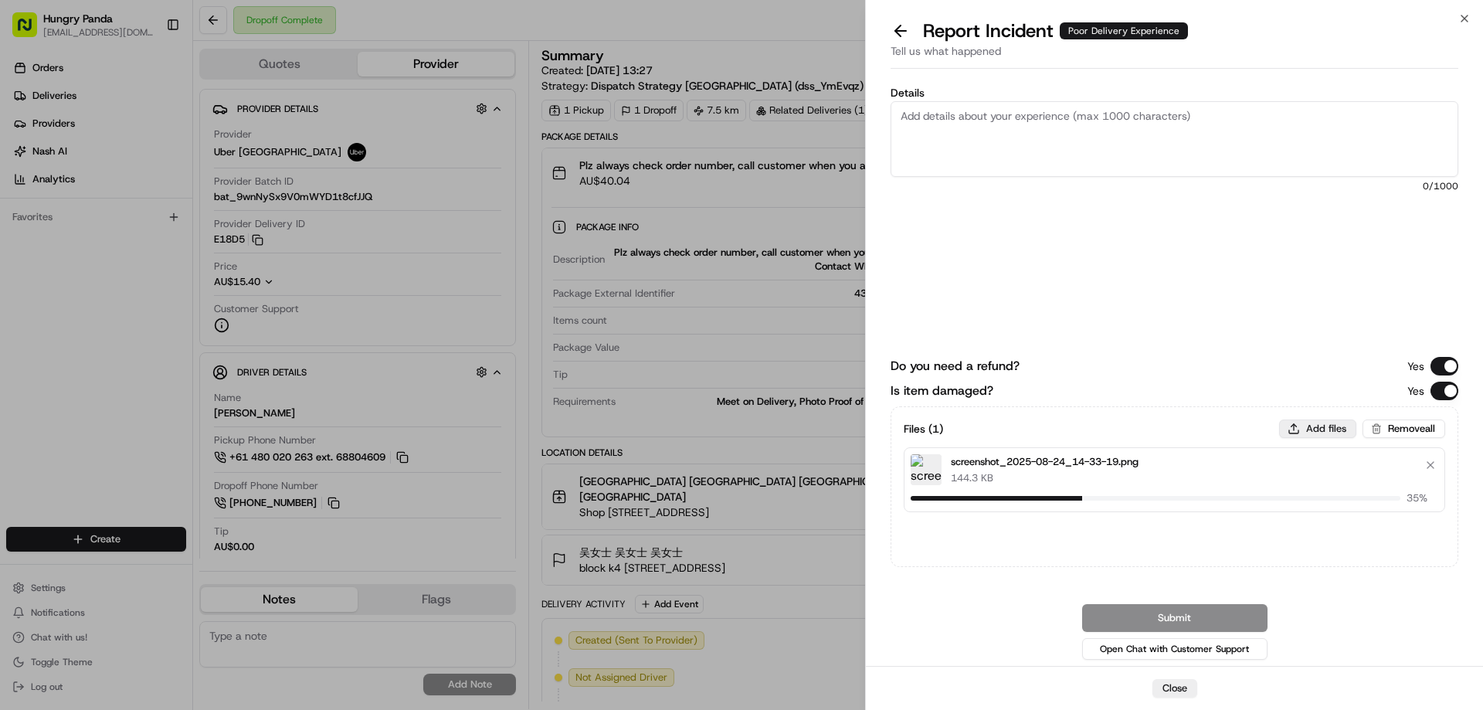
click at [1302, 432] on button "Add files" at bounding box center [1317, 428] width 77 height 19
type input "C:\fakepath\screenshot_2025-08-24_14-32-17.png"
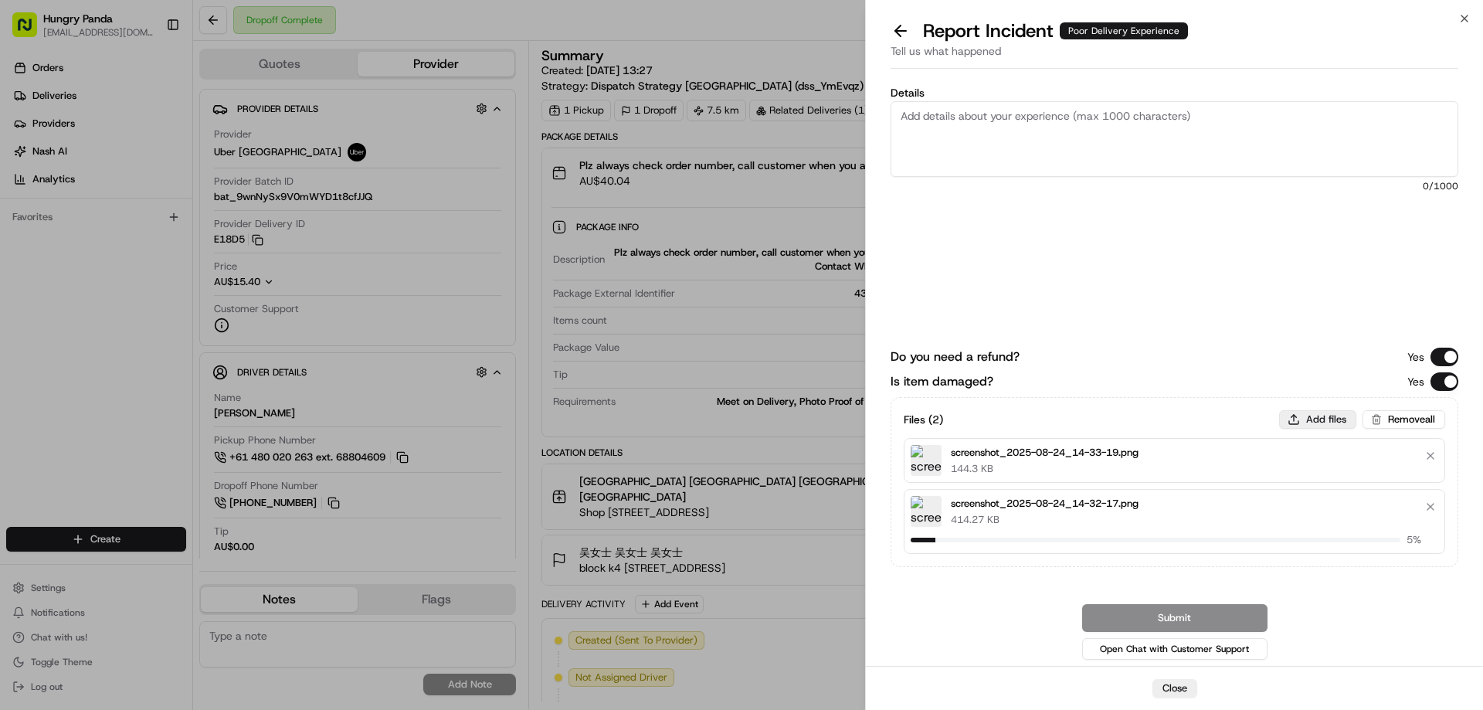
click at [1311, 411] on button "Add files" at bounding box center [1317, 419] width 77 height 19
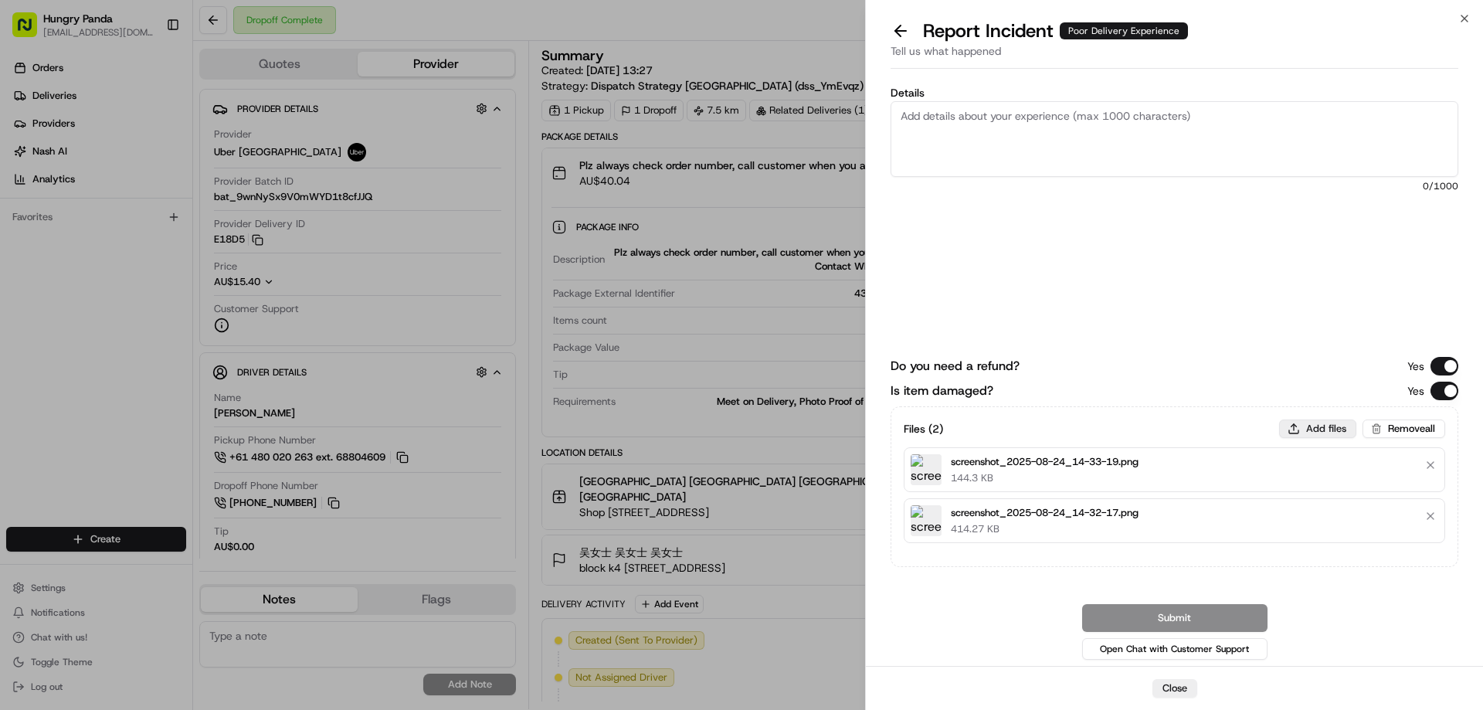
type input "C:\fakepath\screenshot_2025-08-24_14-32-36.png"
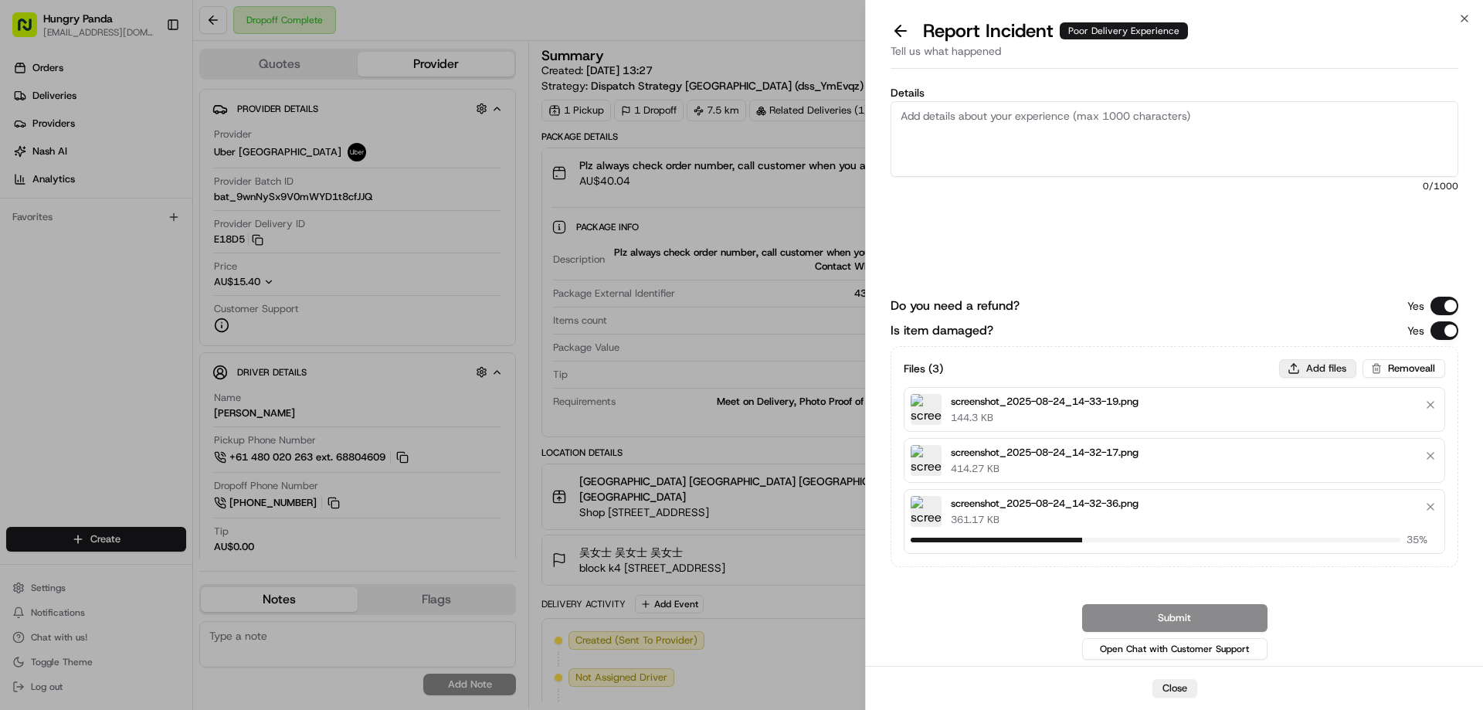
click at [1289, 375] on button "Add files" at bounding box center [1317, 368] width 77 height 19
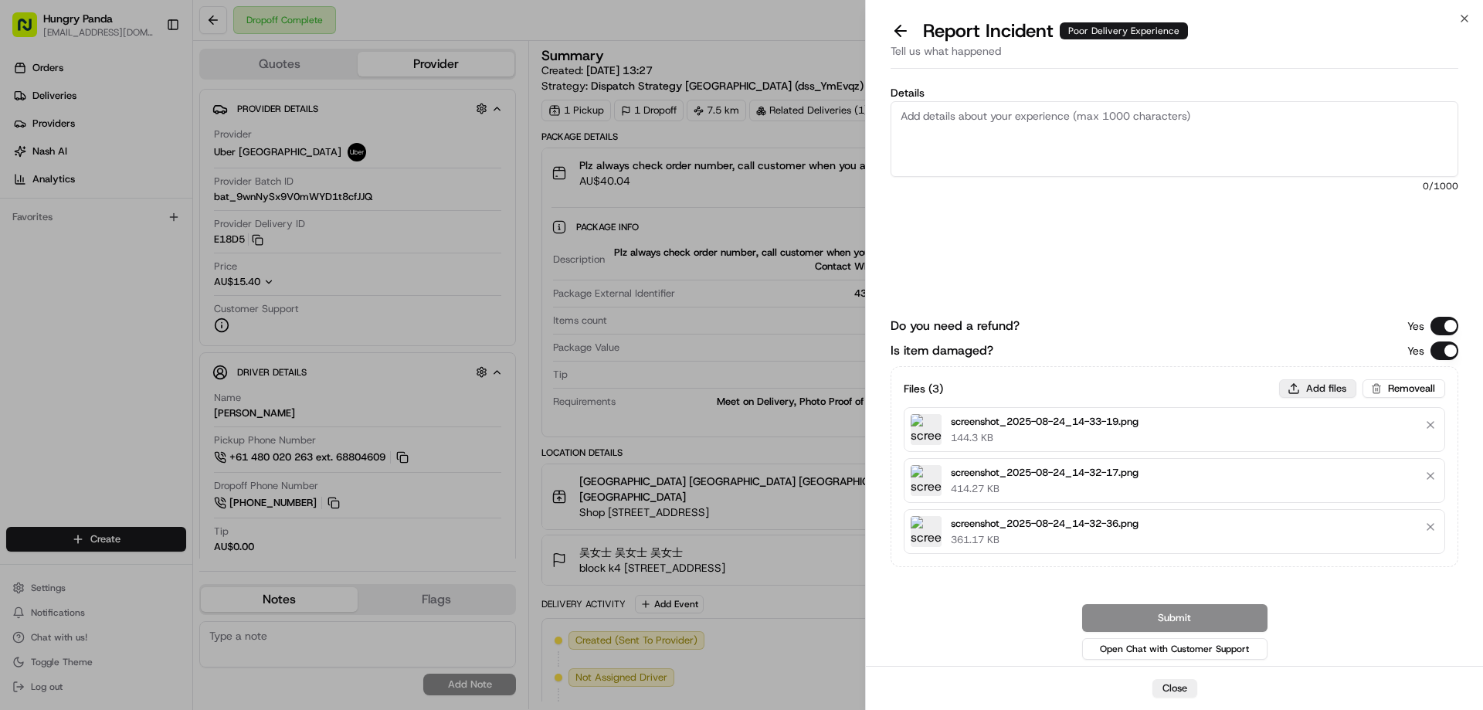
type input "C:\fakepath\screenshot_2025-08-24_14-32-48.png"
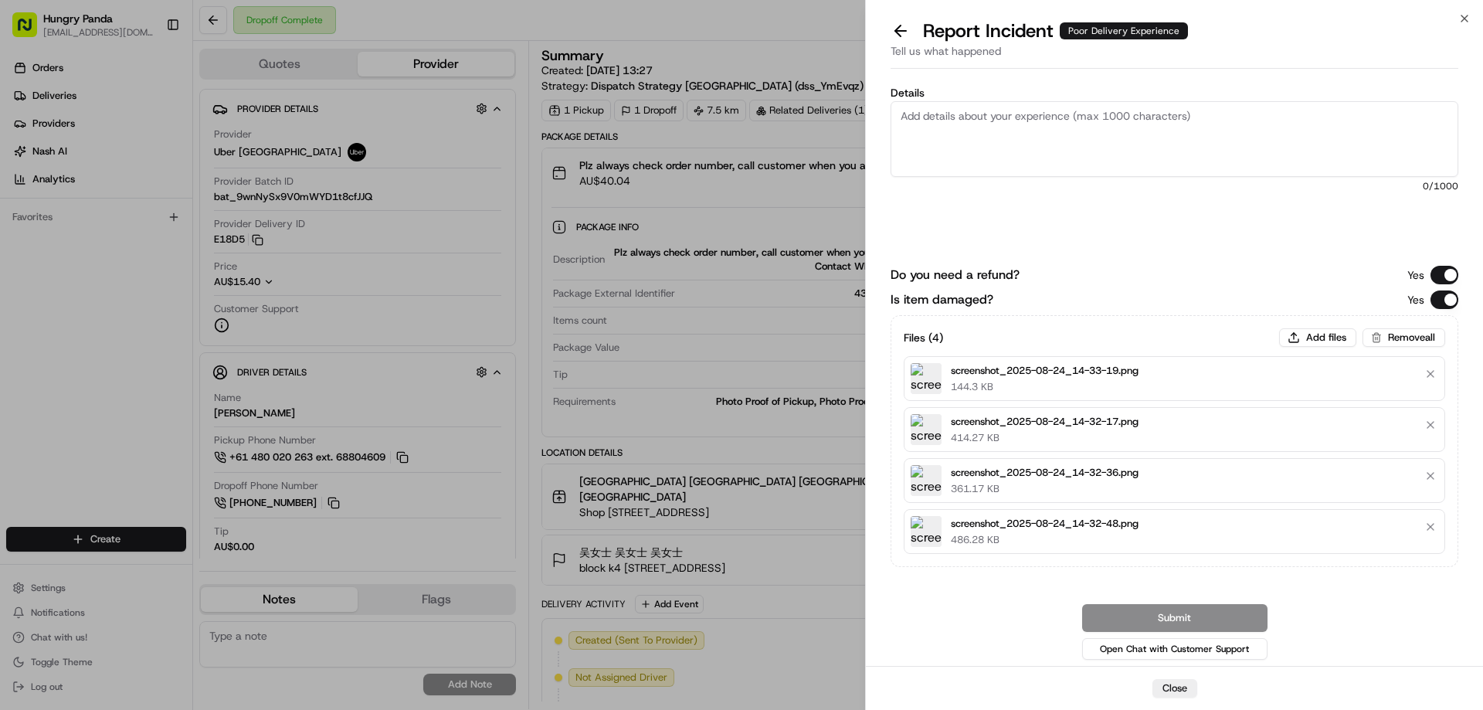
click at [1035, 134] on textarea "Details" at bounding box center [1174, 139] width 568 height 76
paste textarea "The customer reported that the food in their order was spilled. As shown in the…"
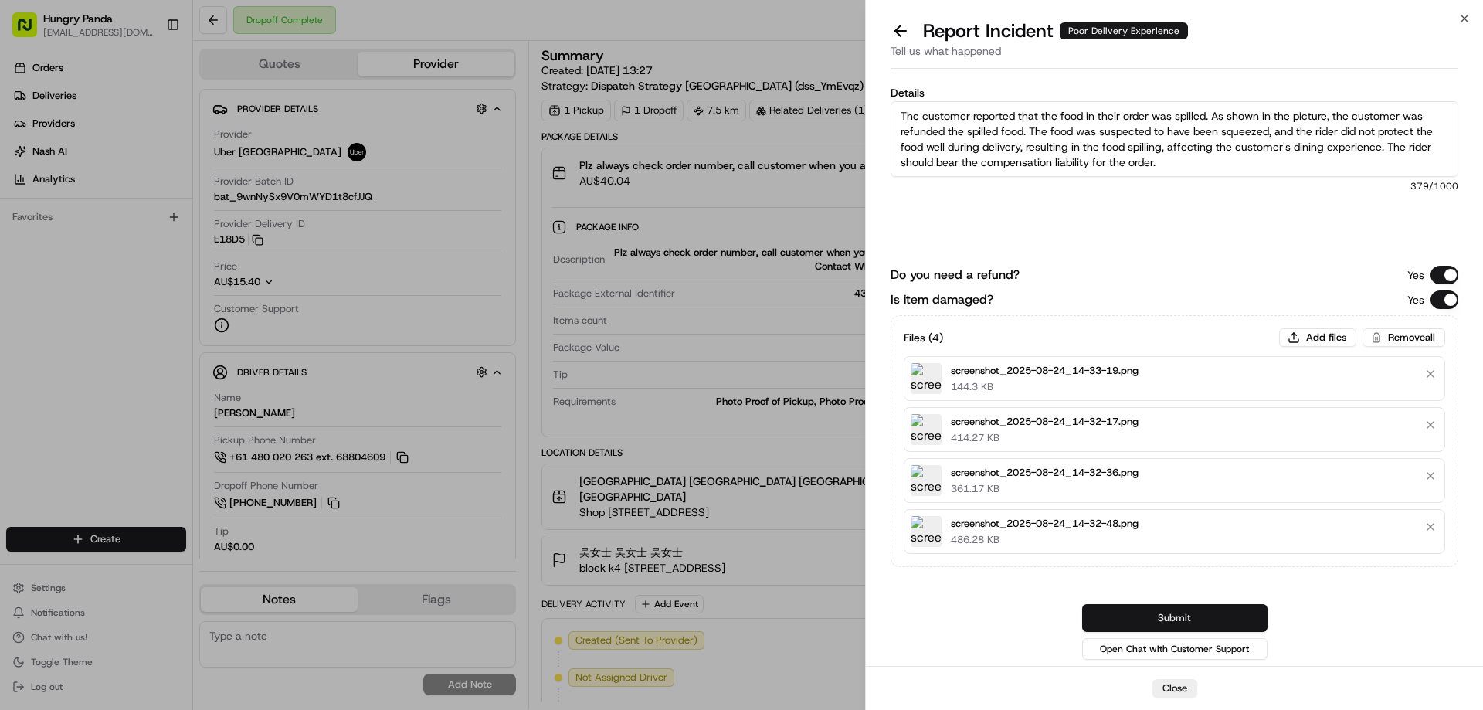
type textarea "The customer reported that the food in their order was spilled. As shown in the…"
click at [1189, 626] on button "Submit" at bounding box center [1174, 618] width 185 height 28
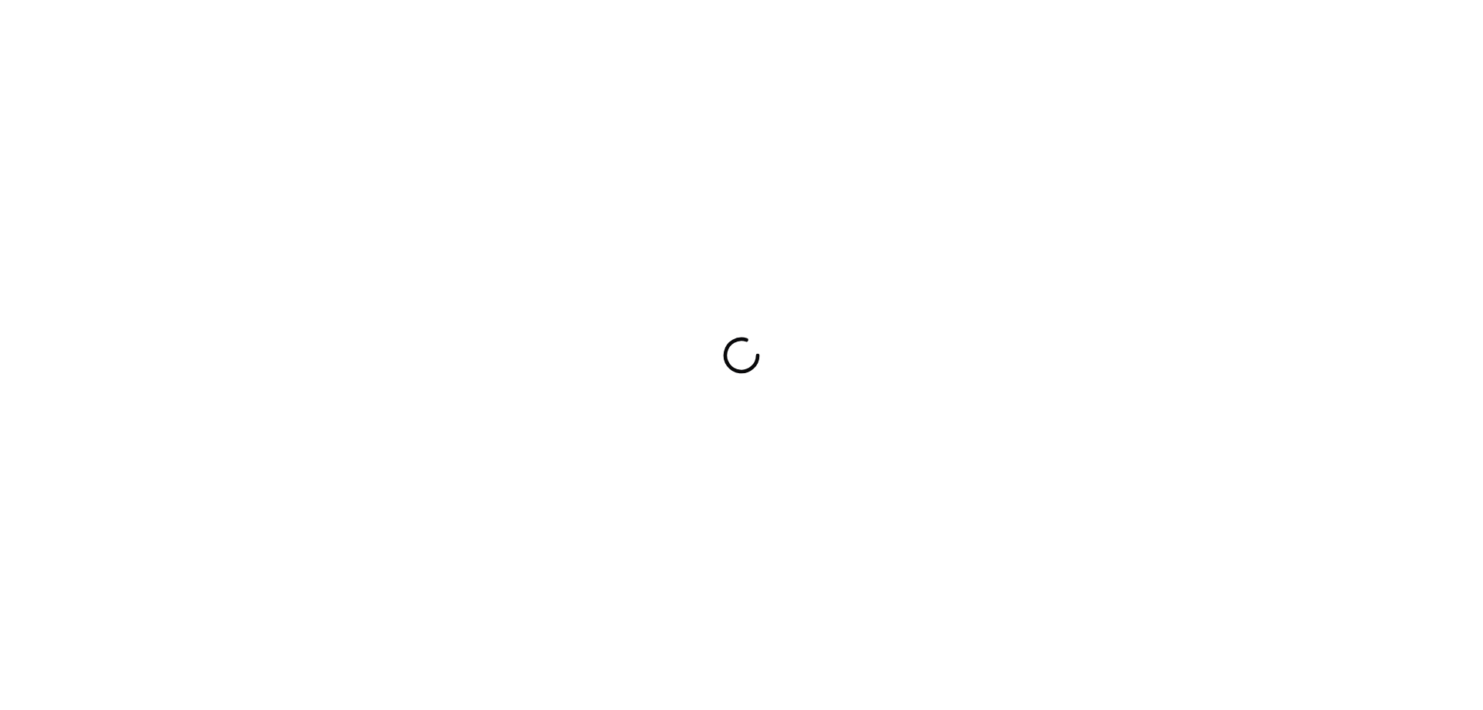
click at [1101, 307] on div at bounding box center [741, 355] width 1483 height 710
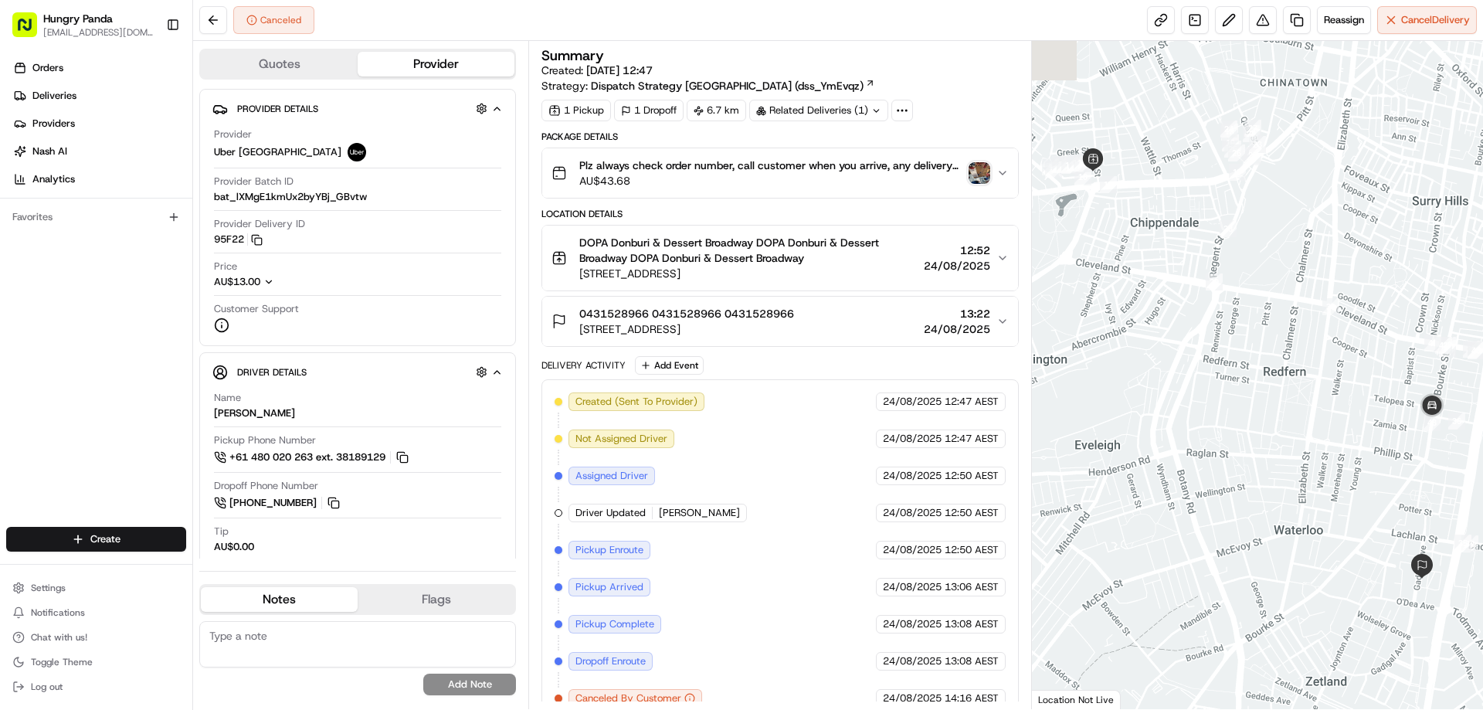
click at [977, 170] on img "button" at bounding box center [979, 173] width 22 height 22
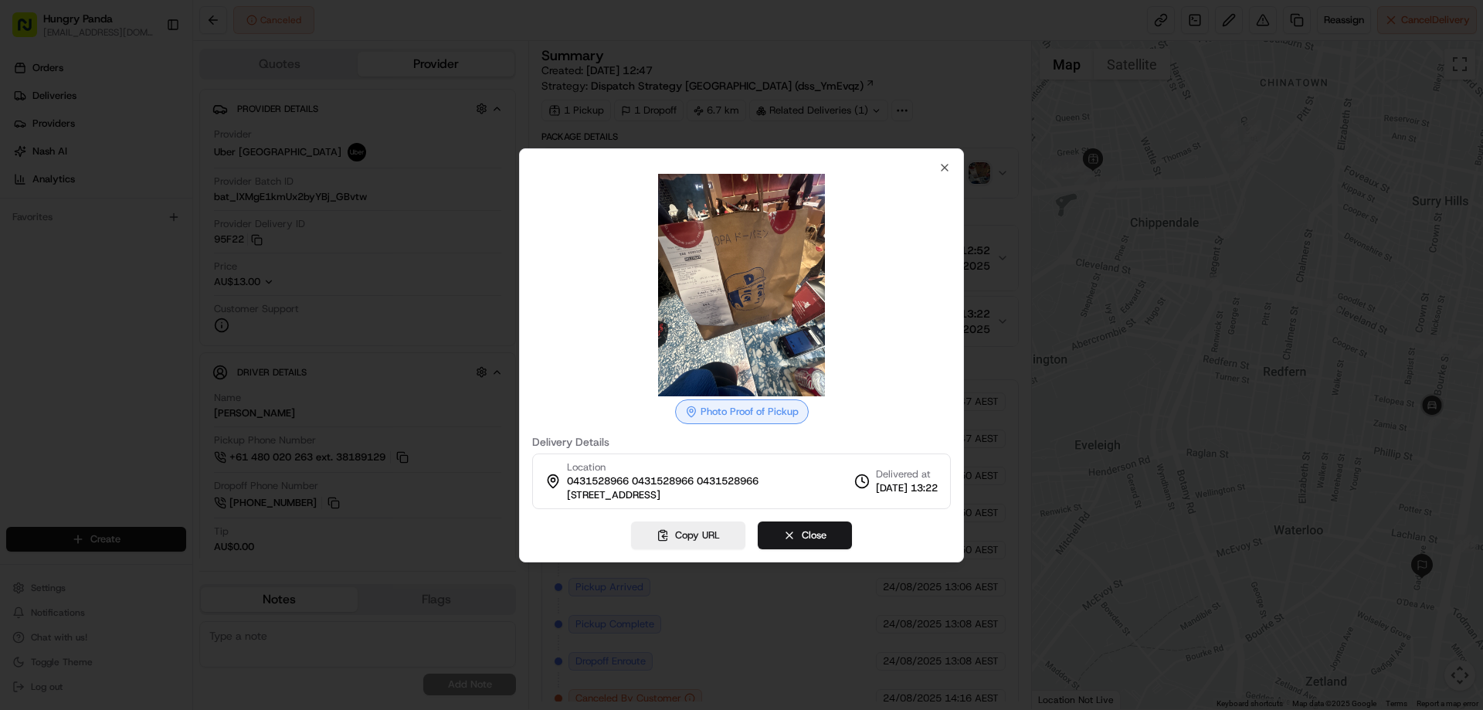
click at [998, 256] on div at bounding box center [741, 355] width 1483 height 710
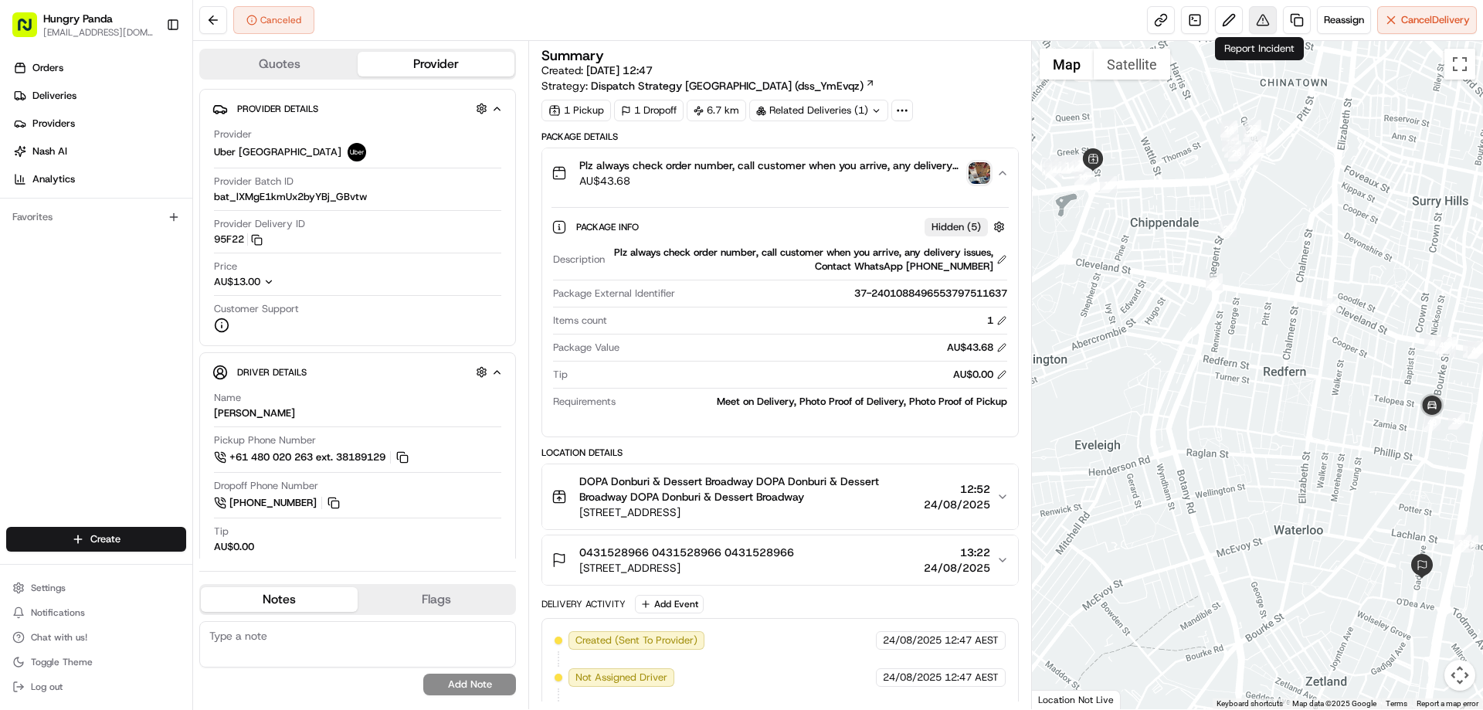
click at [1260, 19] on button at bounding box center [1263, 20] width 28 height 28
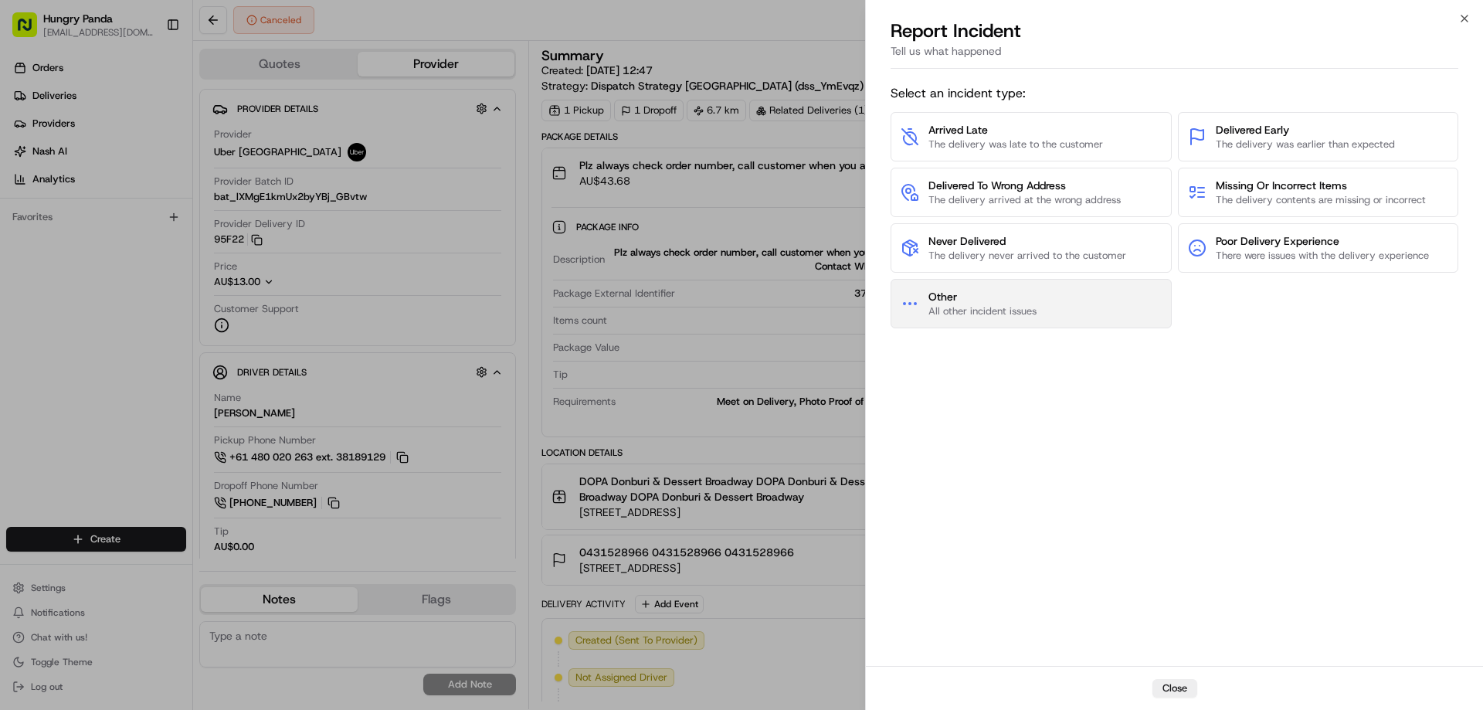
click at [1004, 312] on span "All other incident issues" at bounding box center [982, 311] width 108 height 14
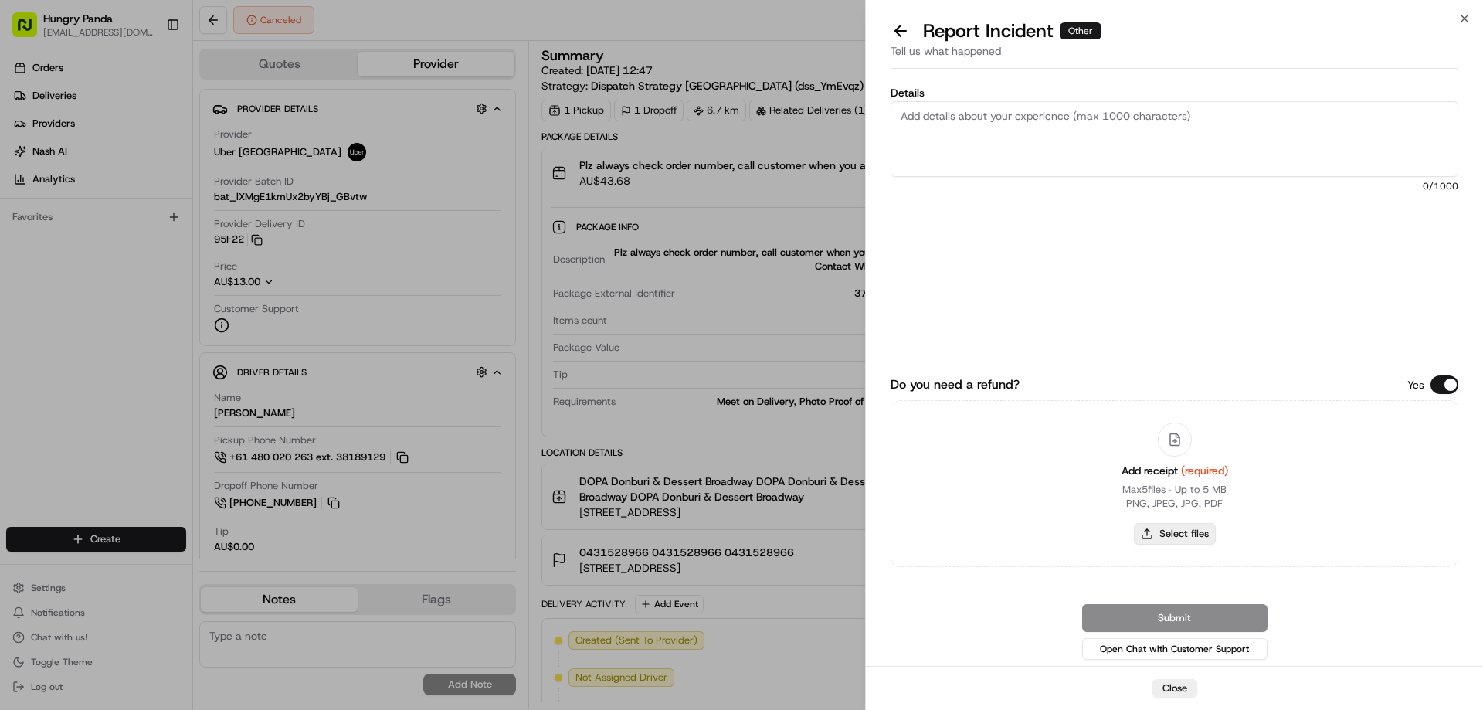
click at [1188, 543] on button "Select files" at bounding box center [1175, 534] width 82 height 22
type input "C:\fakepath\screenshot_2025-08-24_14-34-45.png"
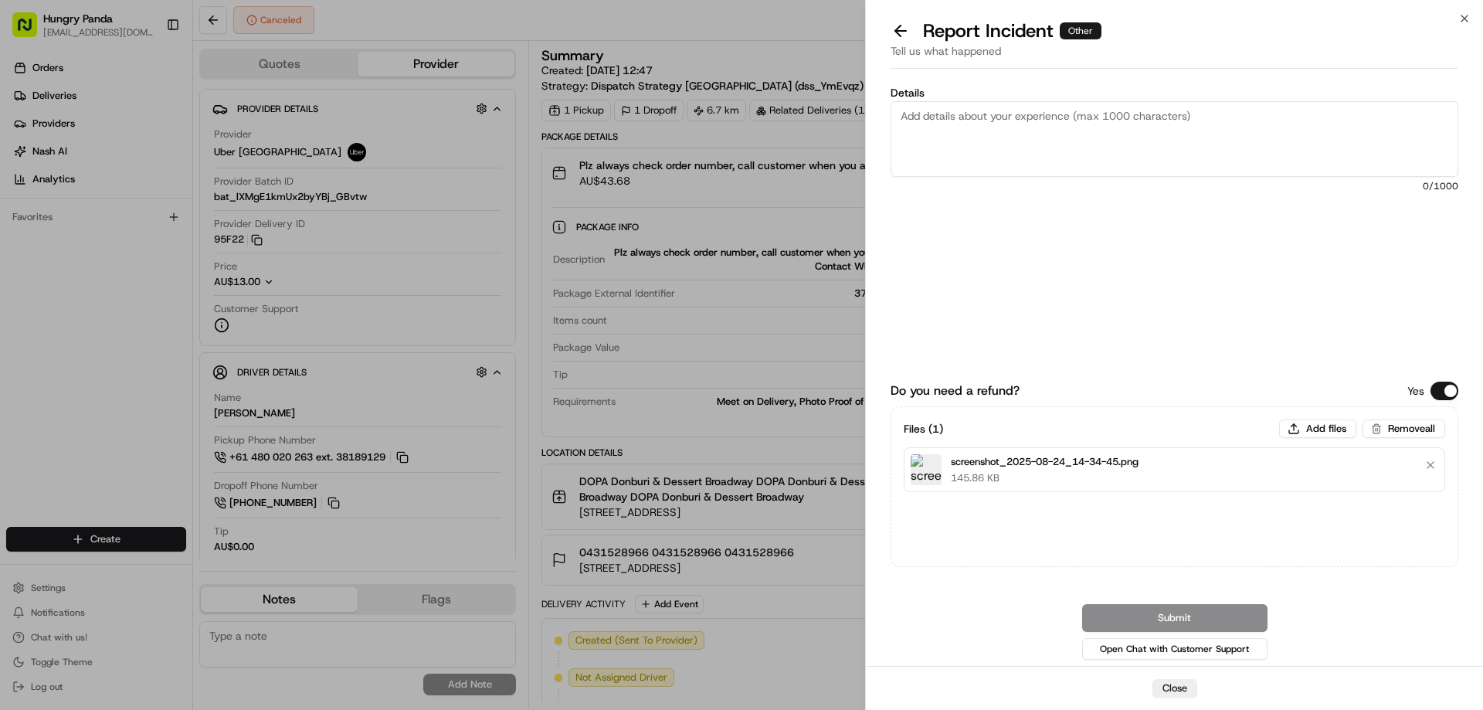
click at [1054, 168] on textarea "Details" at bounding box center [1174, 139] width 568 height 76
type textarea "v"
paste textarea "The order delivery was seriously overdue. The order log showed that the rider r…"
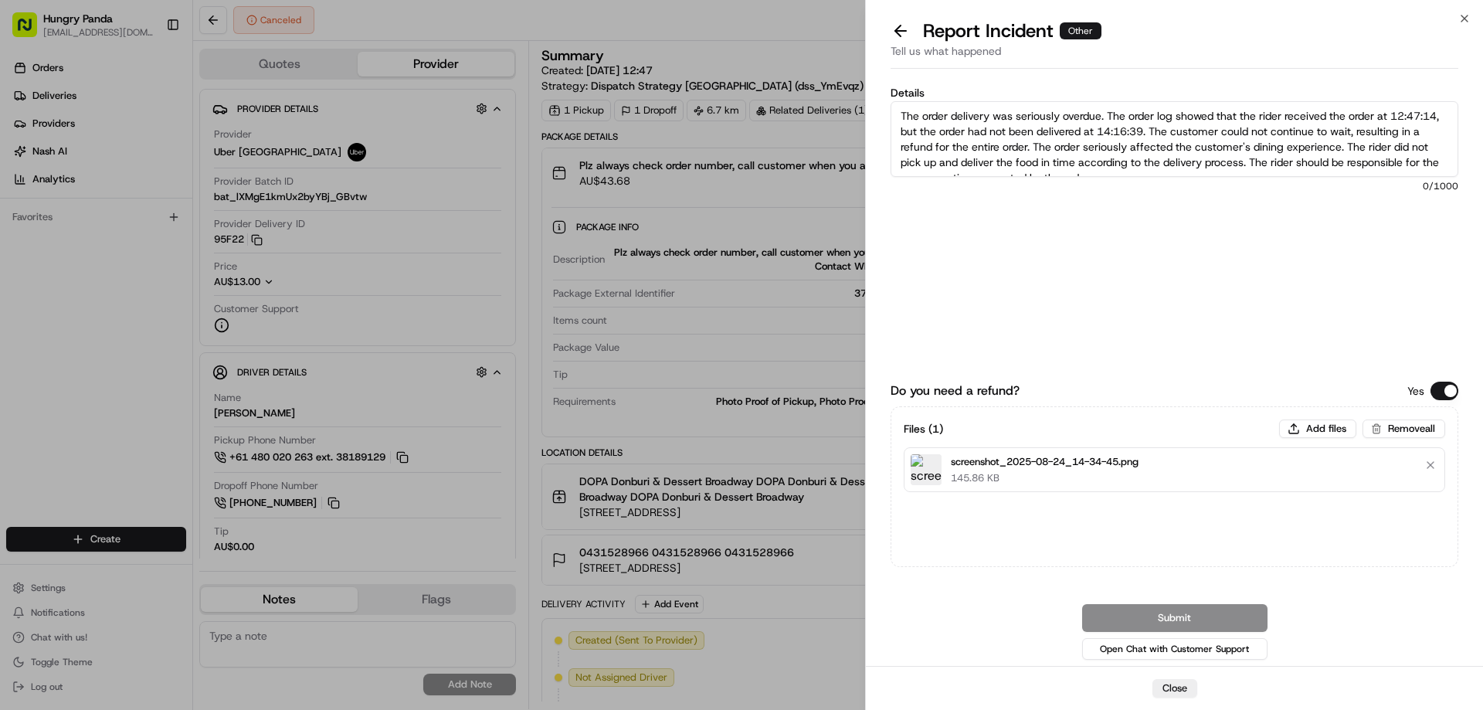
scroll to position [8, 0]
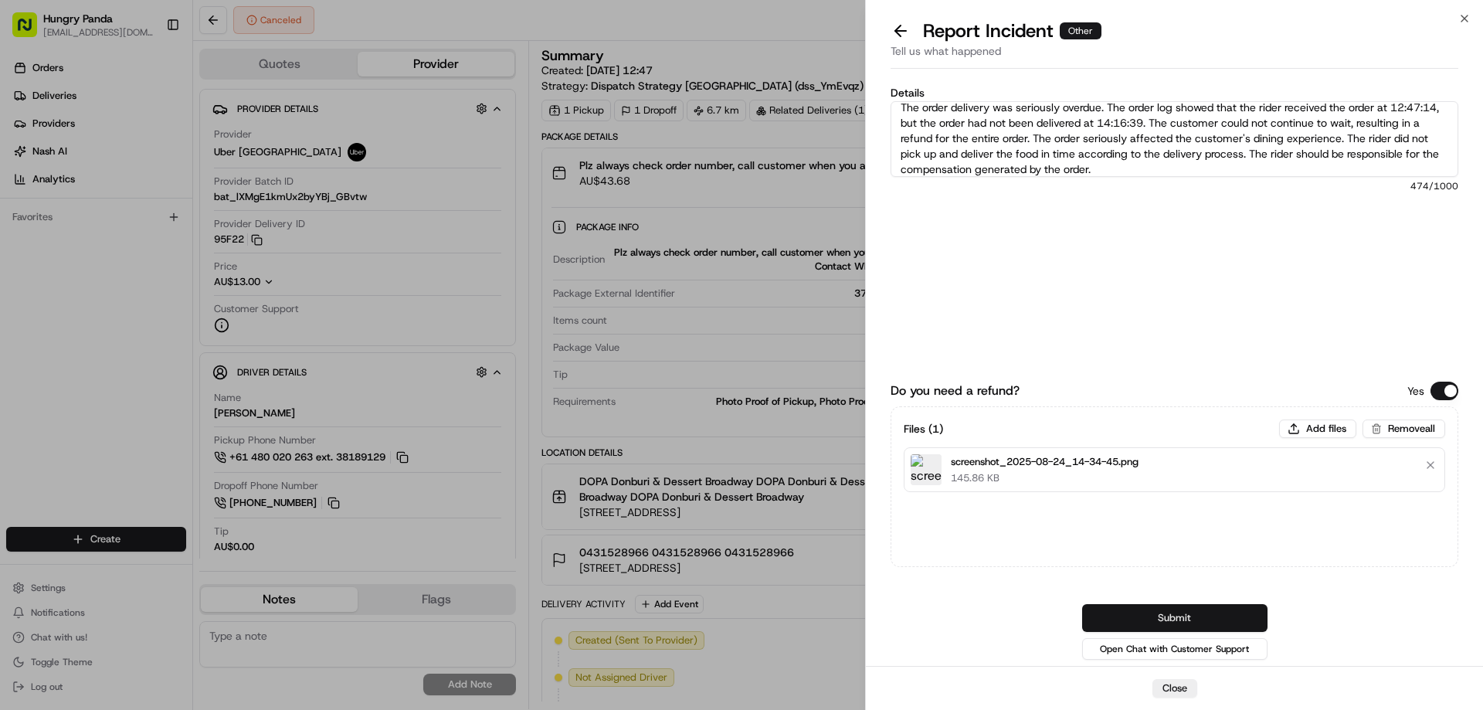
type textarea "The order delivery was seriously overdue. The order log showed that the rider r…"
drag, startPoint x: 1169, startPoint y: 616, endPoint x: 1175, endPoint y: 576, distance: 40.6
click at [1169, 616] on button "Submit" at bounding box center [1174, 618] width 185 height 28
